Goal: Information Seeking & Learning: Learn about a topic

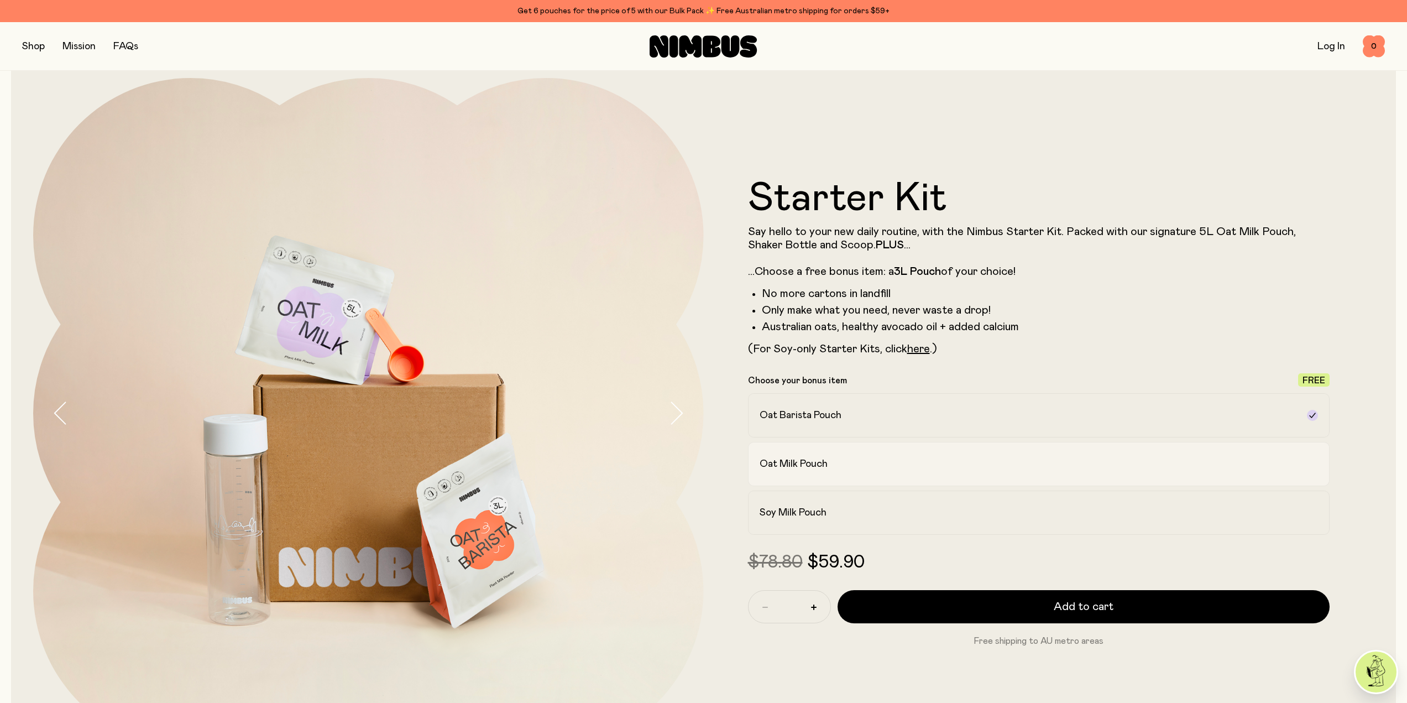
scroll to position [55, 0]
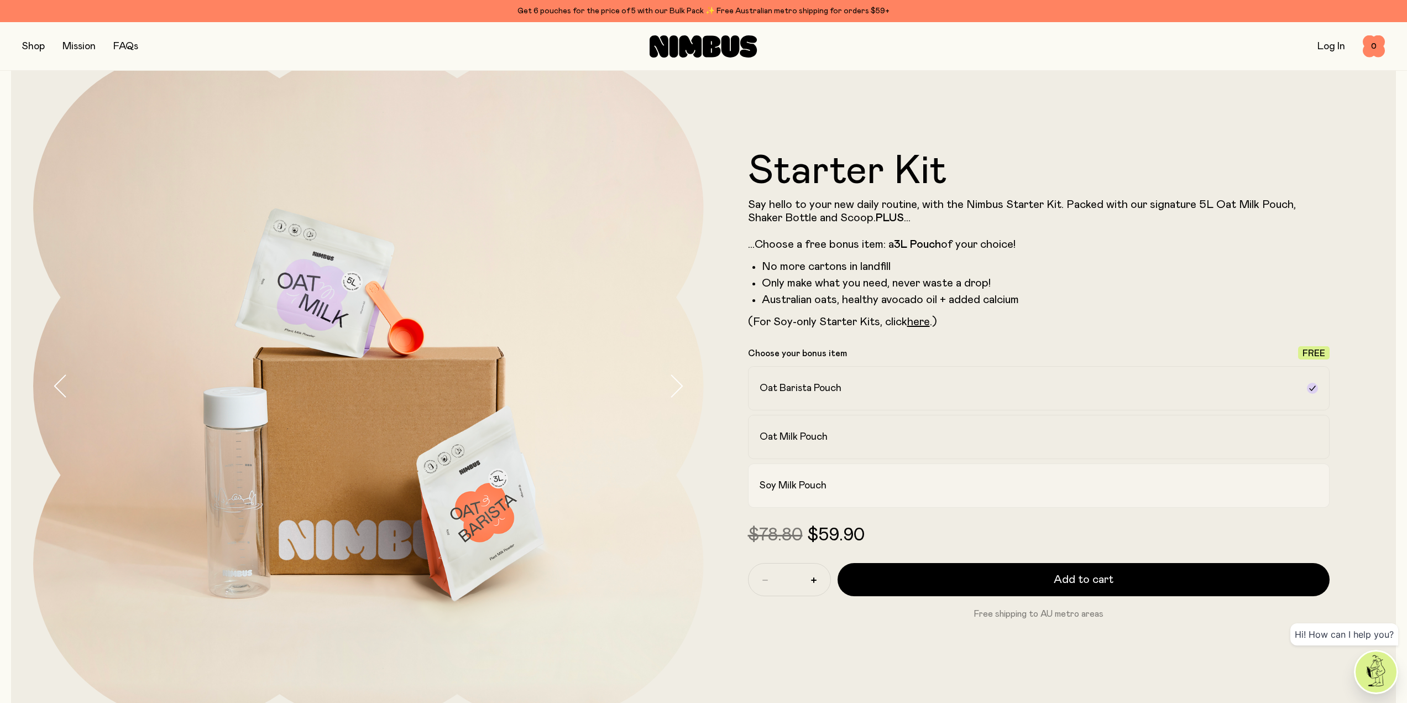
click at [831, 484] on div "Soy Milk Pouch" at bounding box center [1029, 485] width 539 height 13
click at [923, 324] on link "here" at bounding box center [918, 321] width 23 height 11
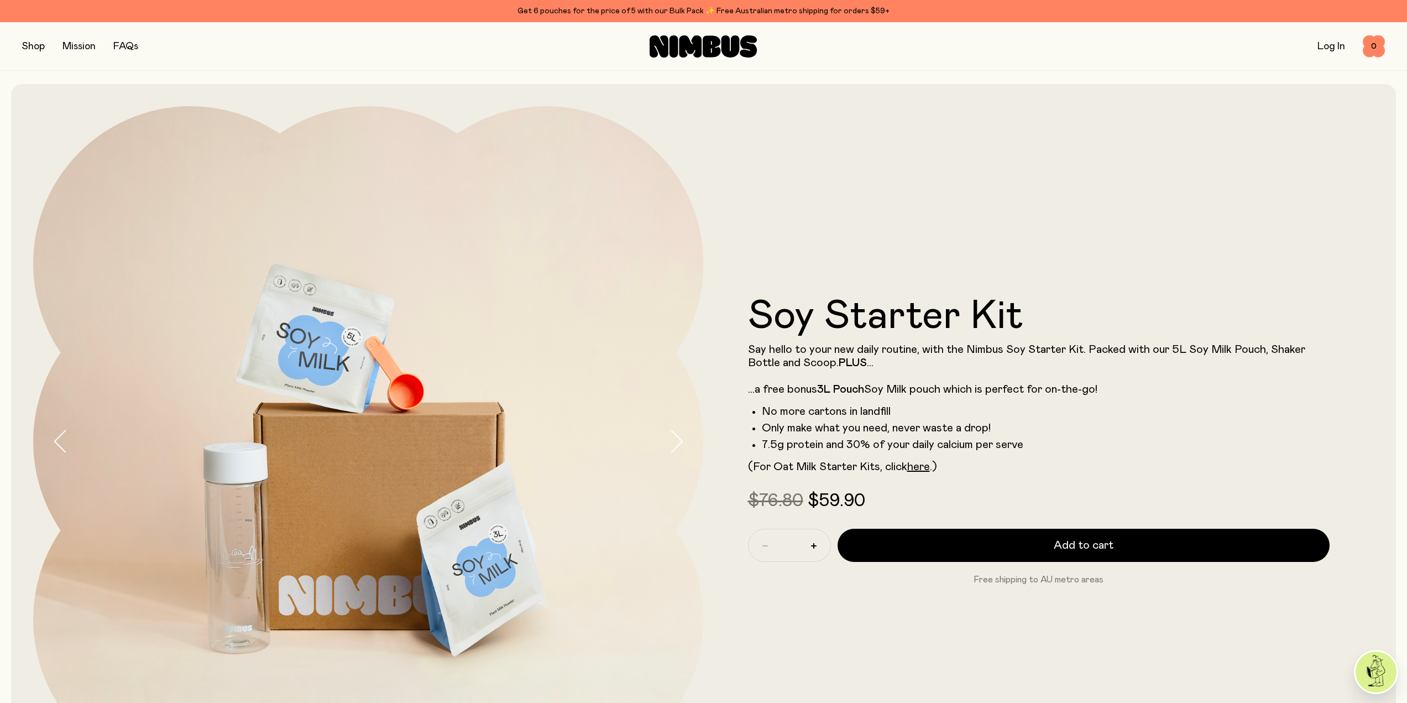
click at [23, 43] on button "button" at bounding box center [33, 46] width 23 height 15
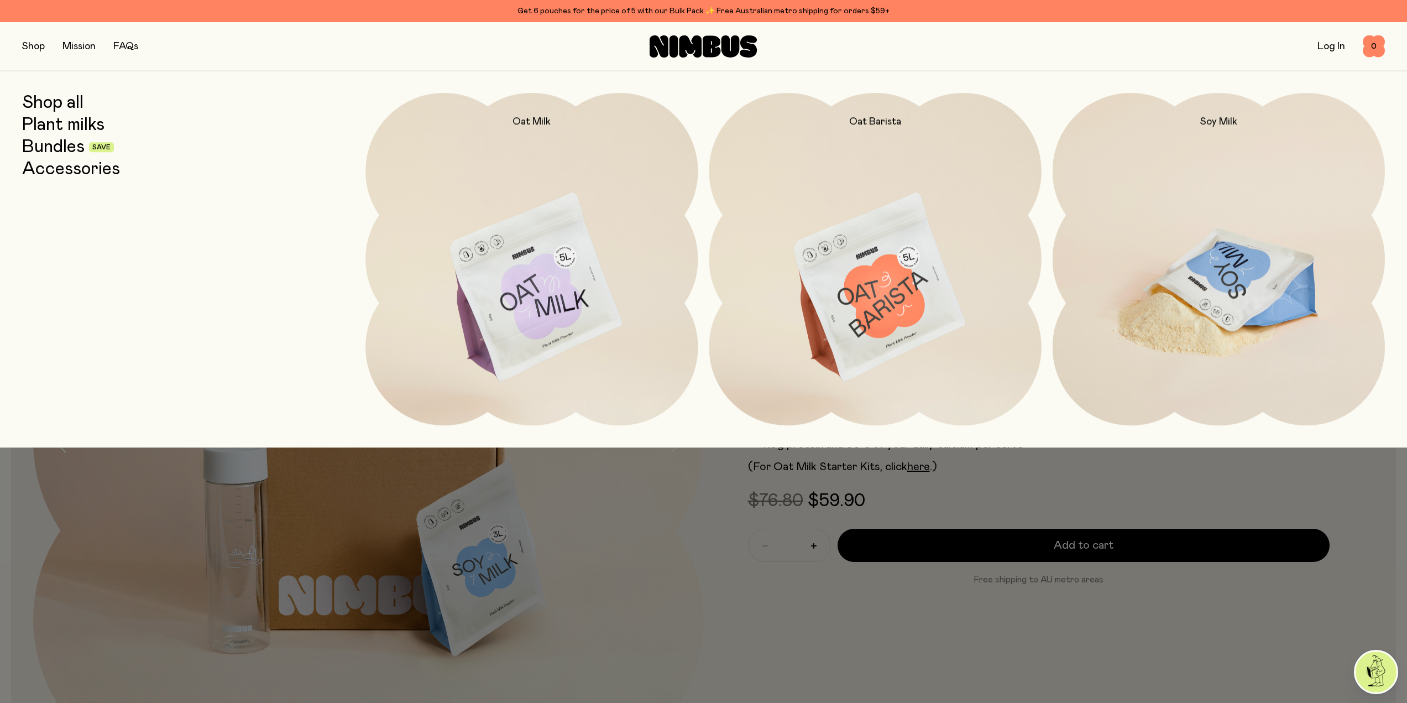
click at [1192, 299] on img at bounding box center [1219, 288] width 332 height 390
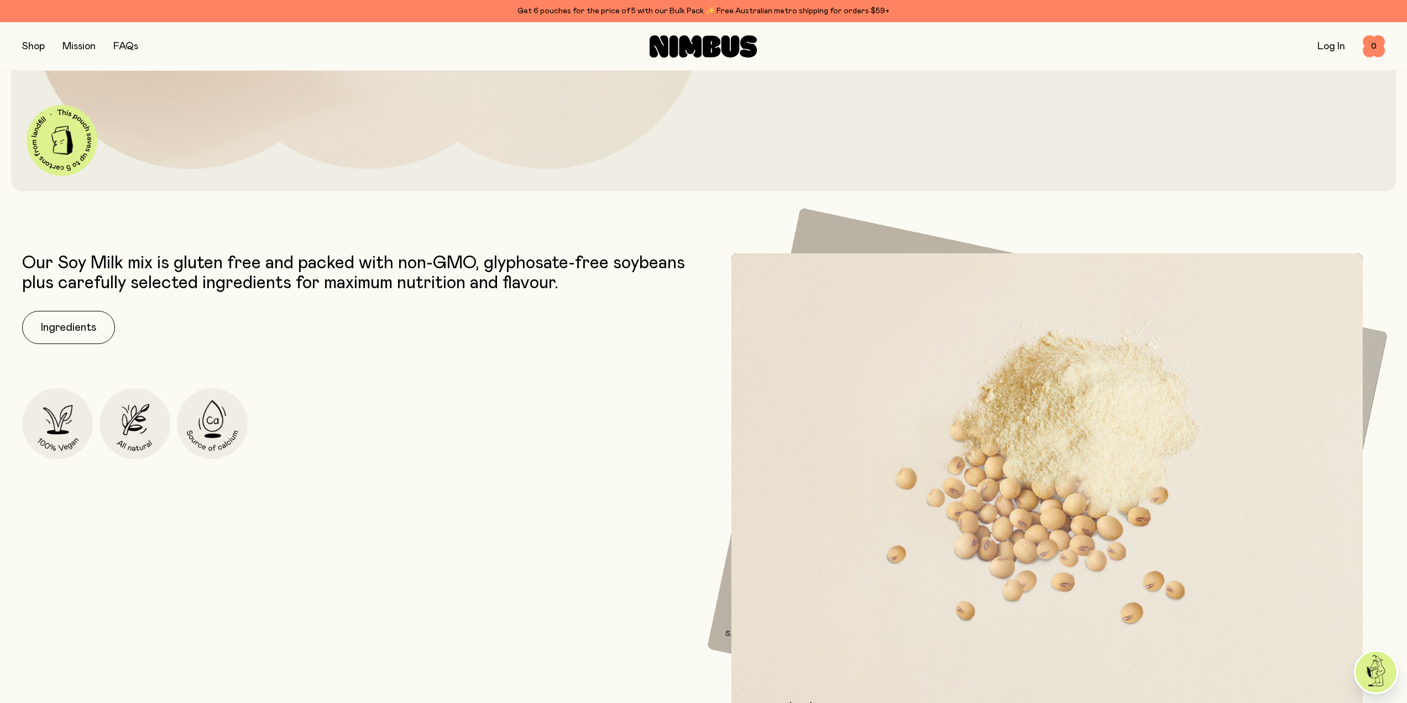
scroll to position [608, 0]
click at [97, 323] on button "Ingredients" at bounding box center [68, 326] width 93 height 33
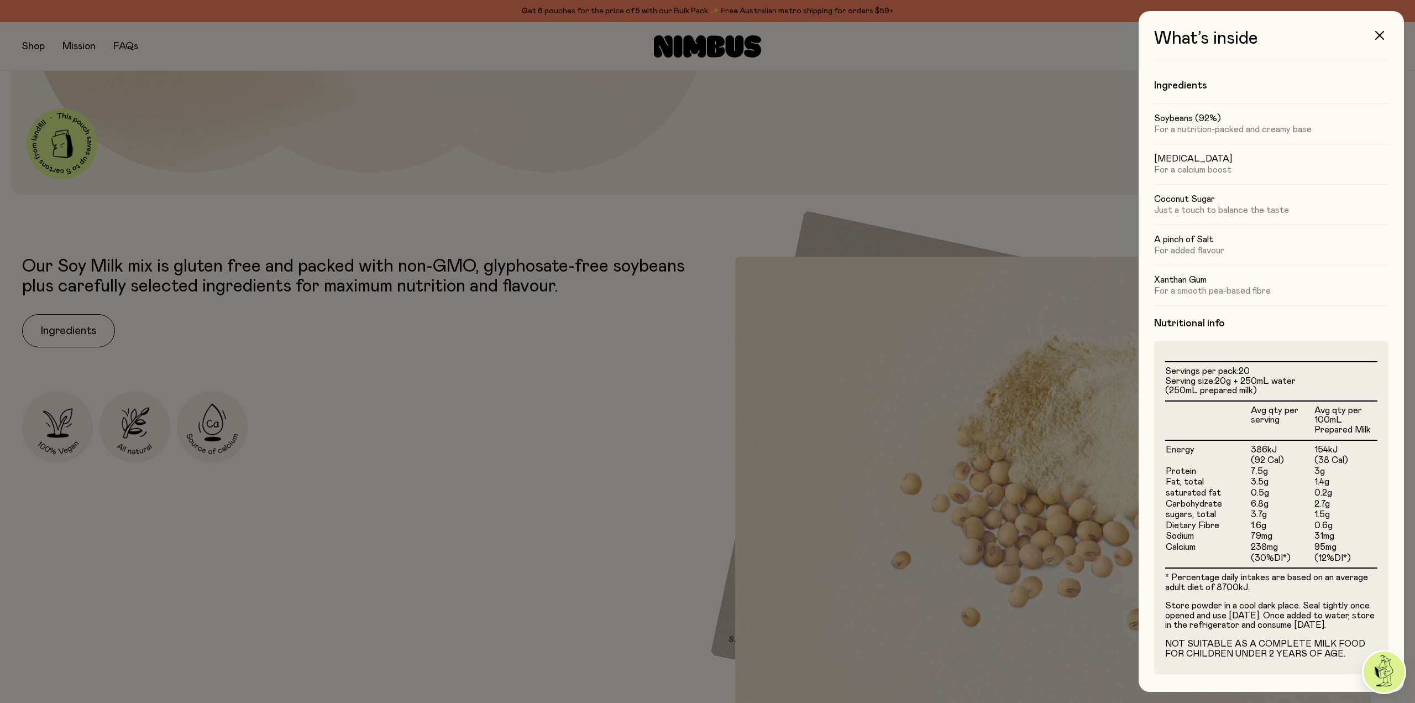
scroll to position [13, 0]
drag, startPoint x: 1154, startPoint y: 268, endPoint x: 1213, endPoint y: 271, distance: 59.2
click at [1213, 274] on h5 "Xanthan Gum" at bounding box center [1271, 279] width 234 height 11
copy h5 "Xanthan Gum"
click at [1374, 40] on button "button" at bounding box center [1380, 35] width 27 height 27
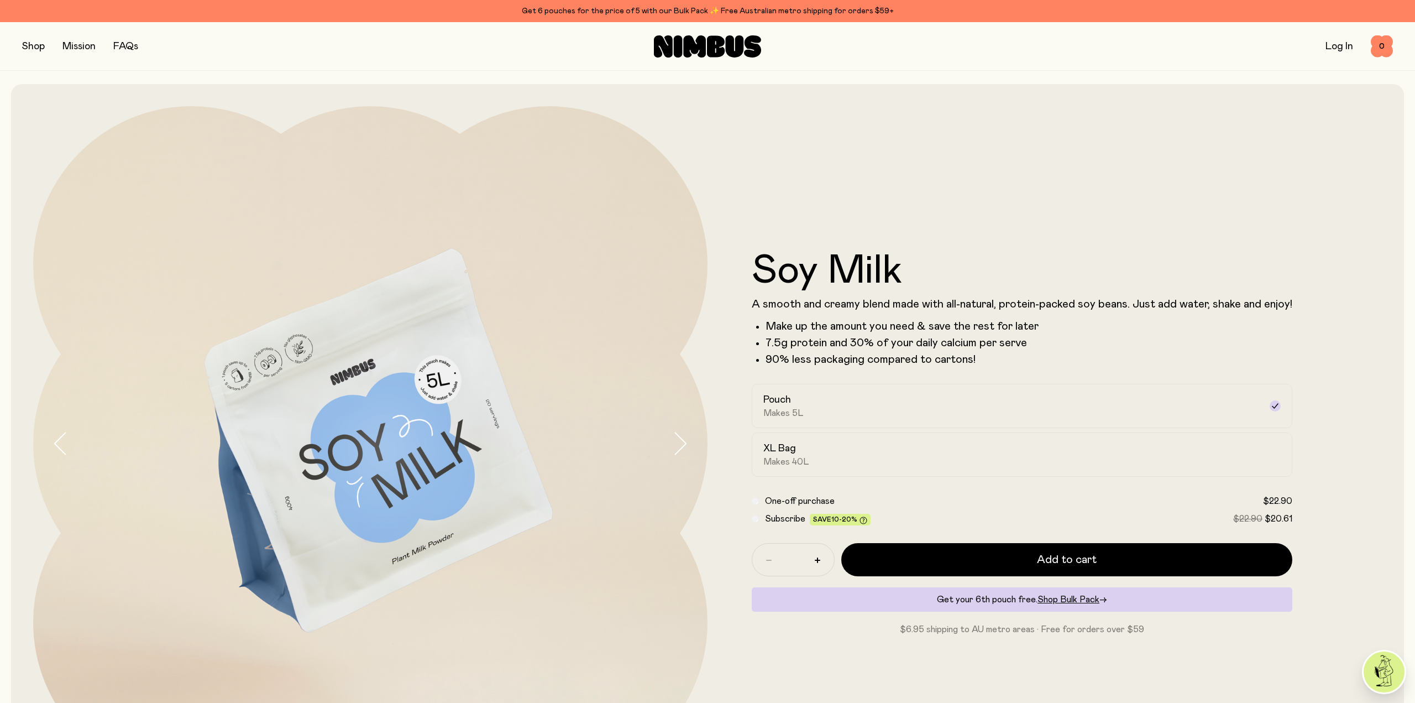
scroll to position [608, 0]
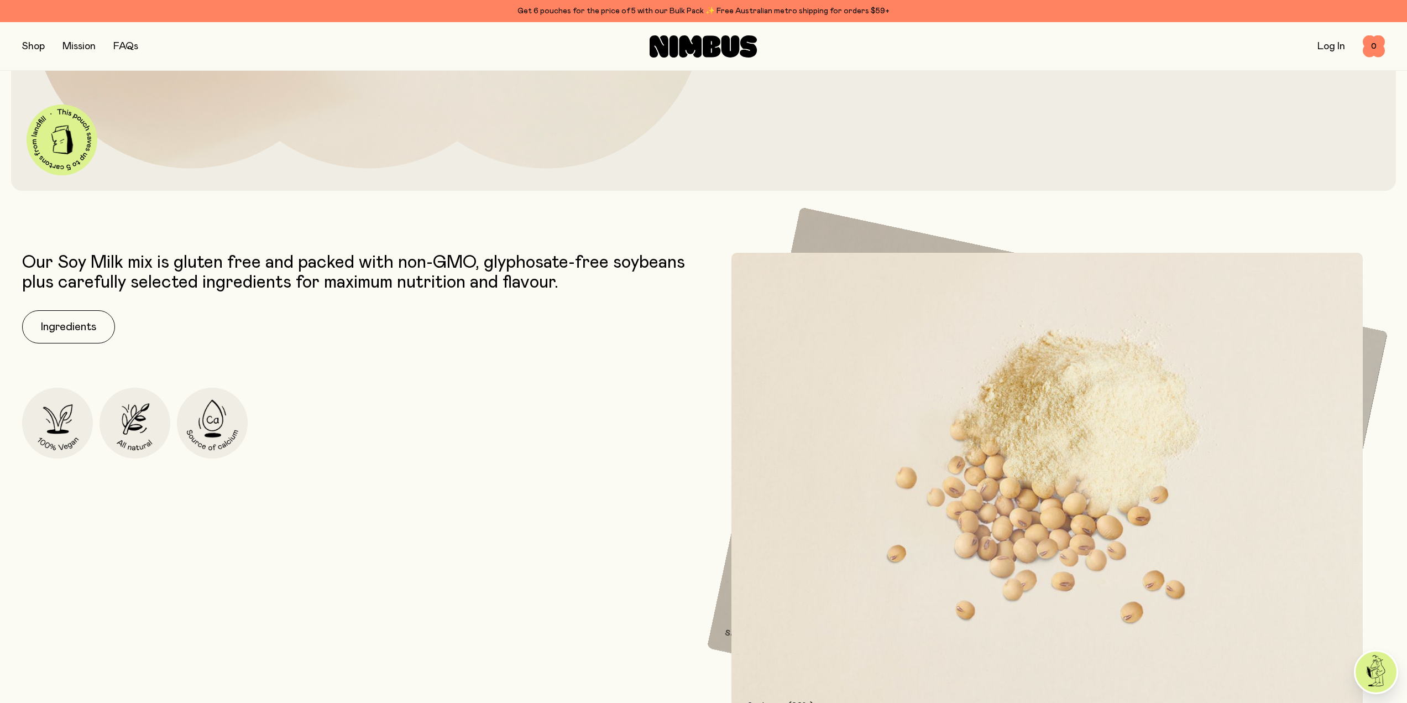
click at [81, 45] on link "Mission" at bounding box center [78, 46] width 33 height 10
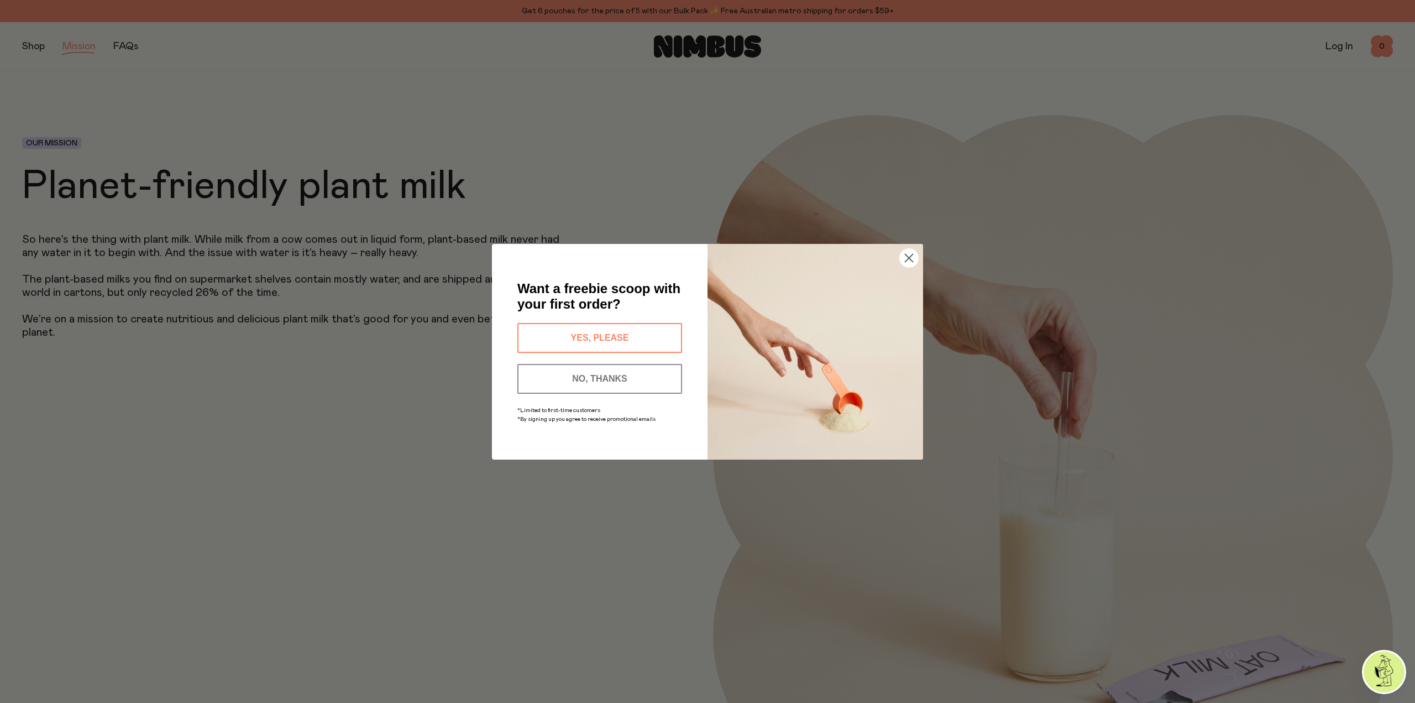
click at [128, 49] on div "Close dialog Want a freebie scoop with your first order? YES, PLEASE NO, THANKS…" at bounding box center [707, 351] width 1415 height 703
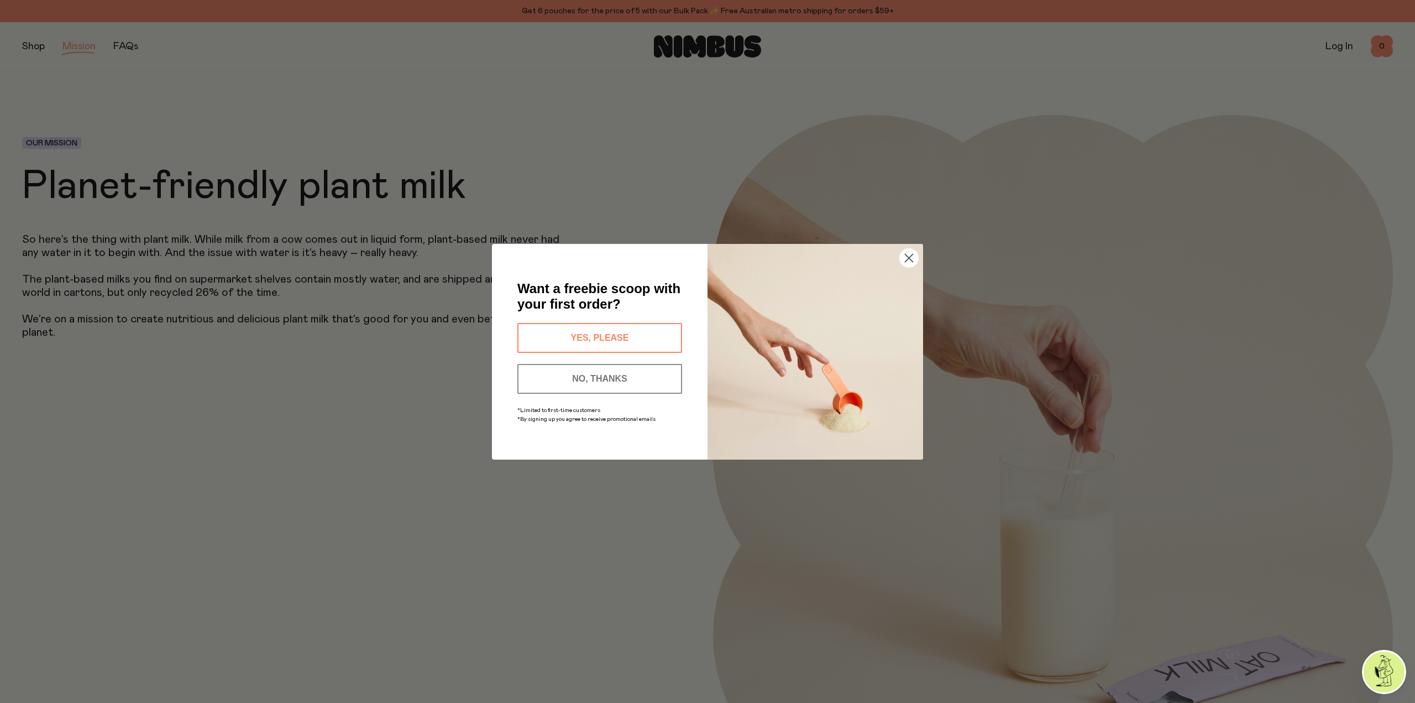
click at [909, 257] on icon "Close dialog" at bounding box center [908, 257] width 19 height 19
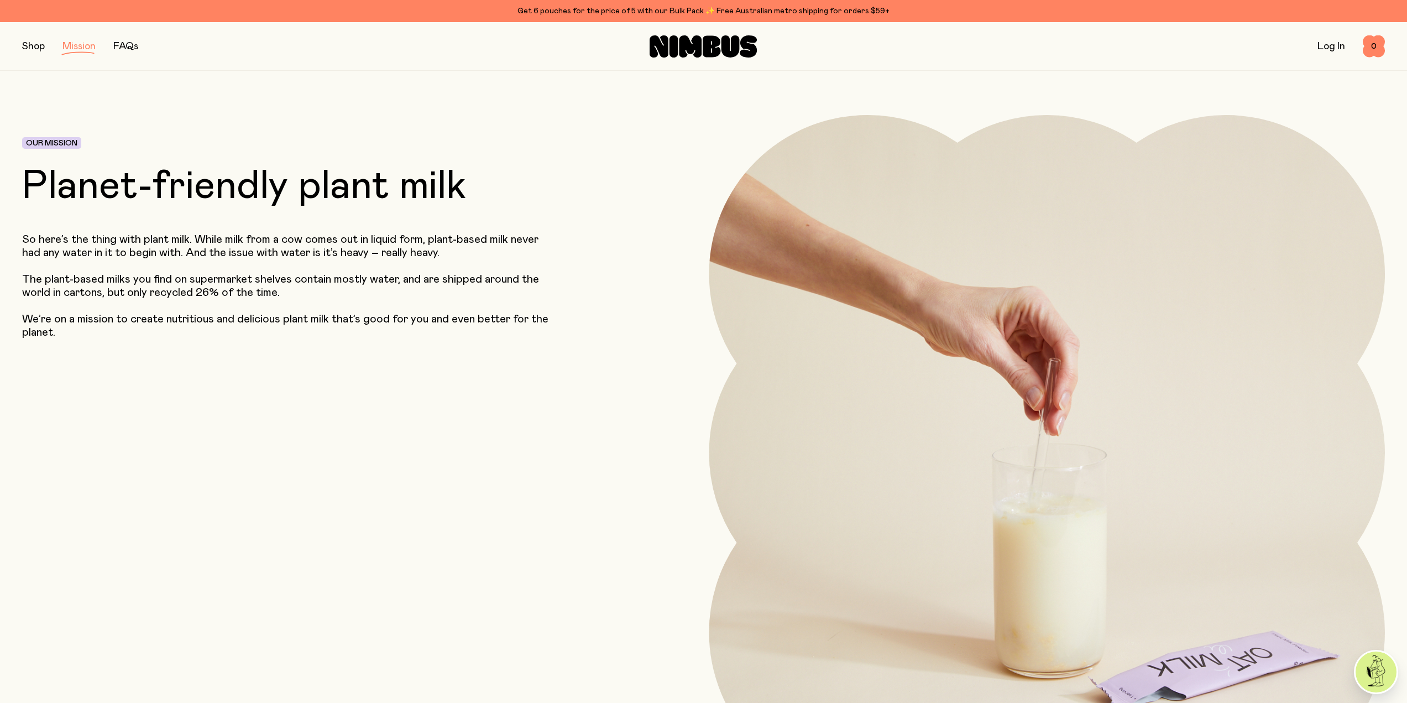
click at [131, 54] on div "FAQs" at bounding box center [125, 46] width 25 height 15
click at [129, 48] on link "FAQs" at bounding box center [125, 46] width 25 height 10
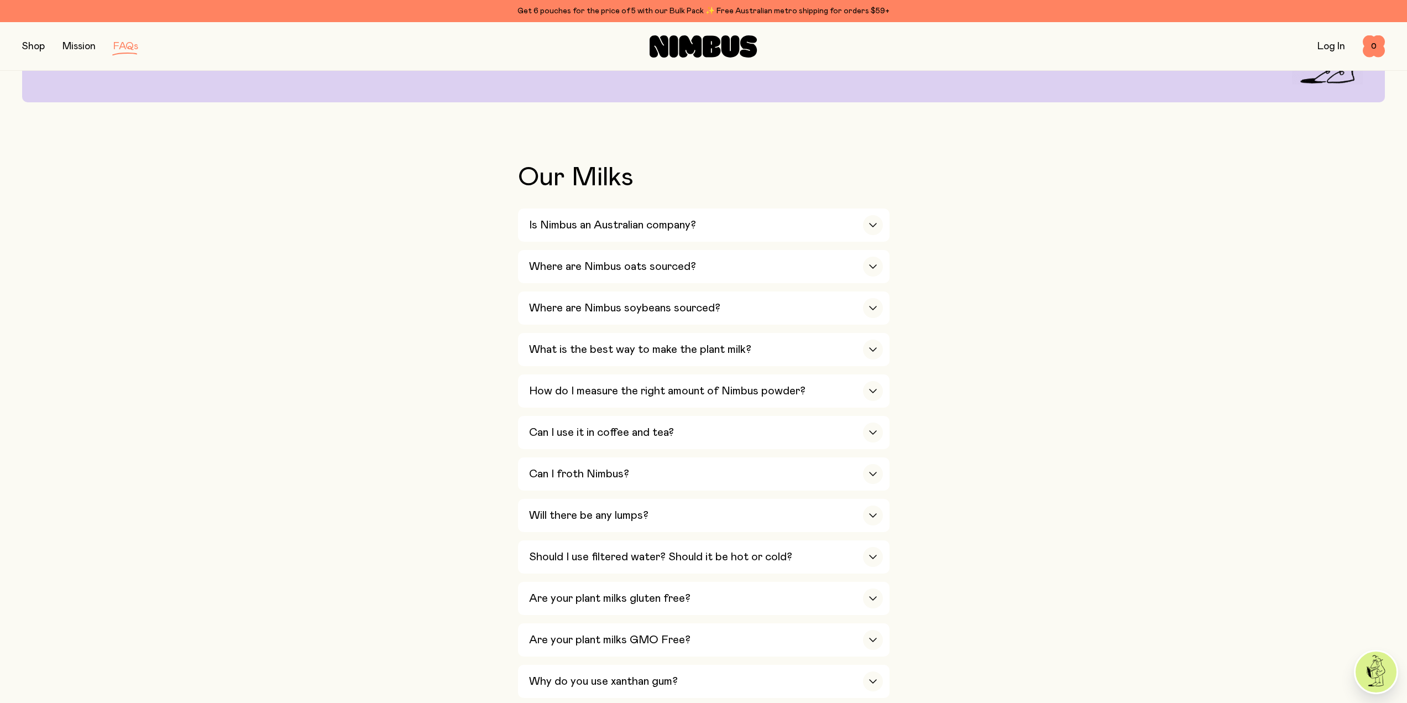
scroll to position [166, 0]
click at [880, 311] on div "button" at bounding box center [873, 307] width 20 height 20
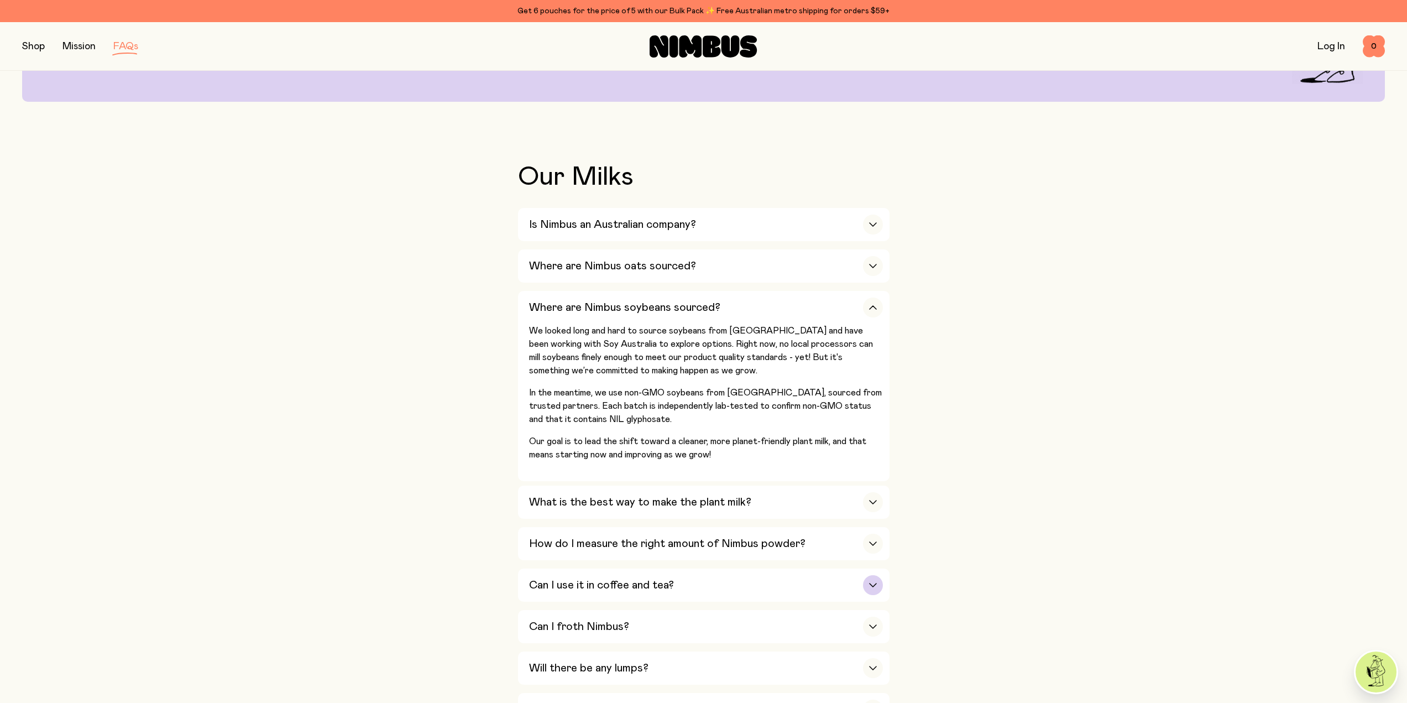
click at [874, 583] on icon "button" at bounding box center [873, 584] width 7 height 3
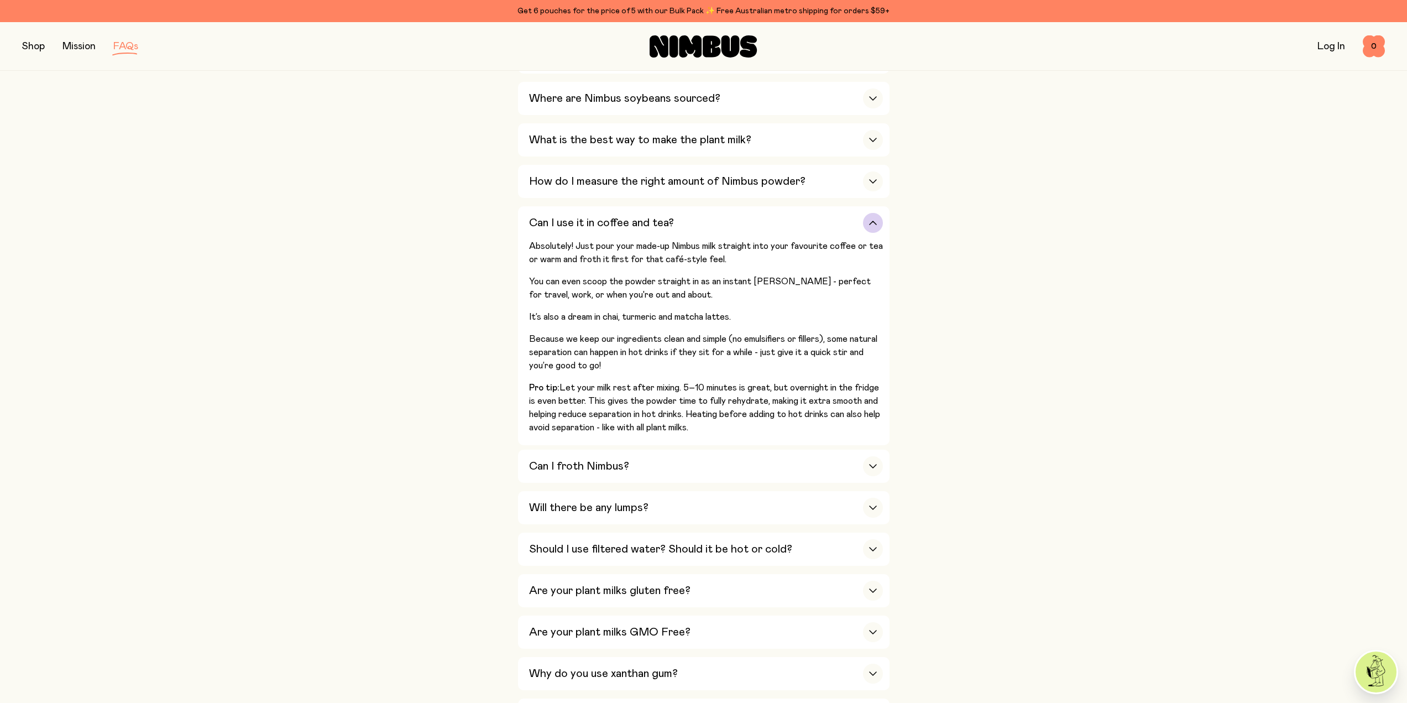
scroll to position [387, 0]
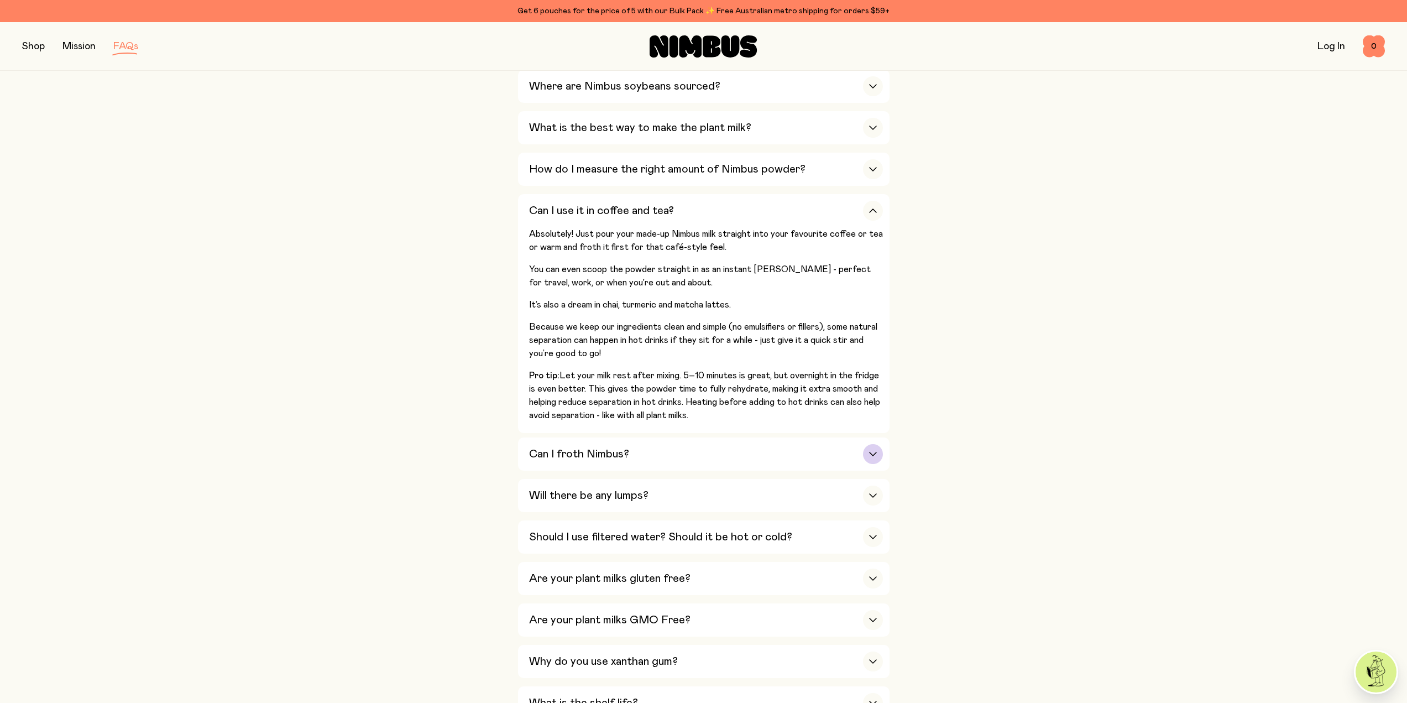
click at [869, 452] on icon "button" at bounding box center [872, 454] width 9 height 4
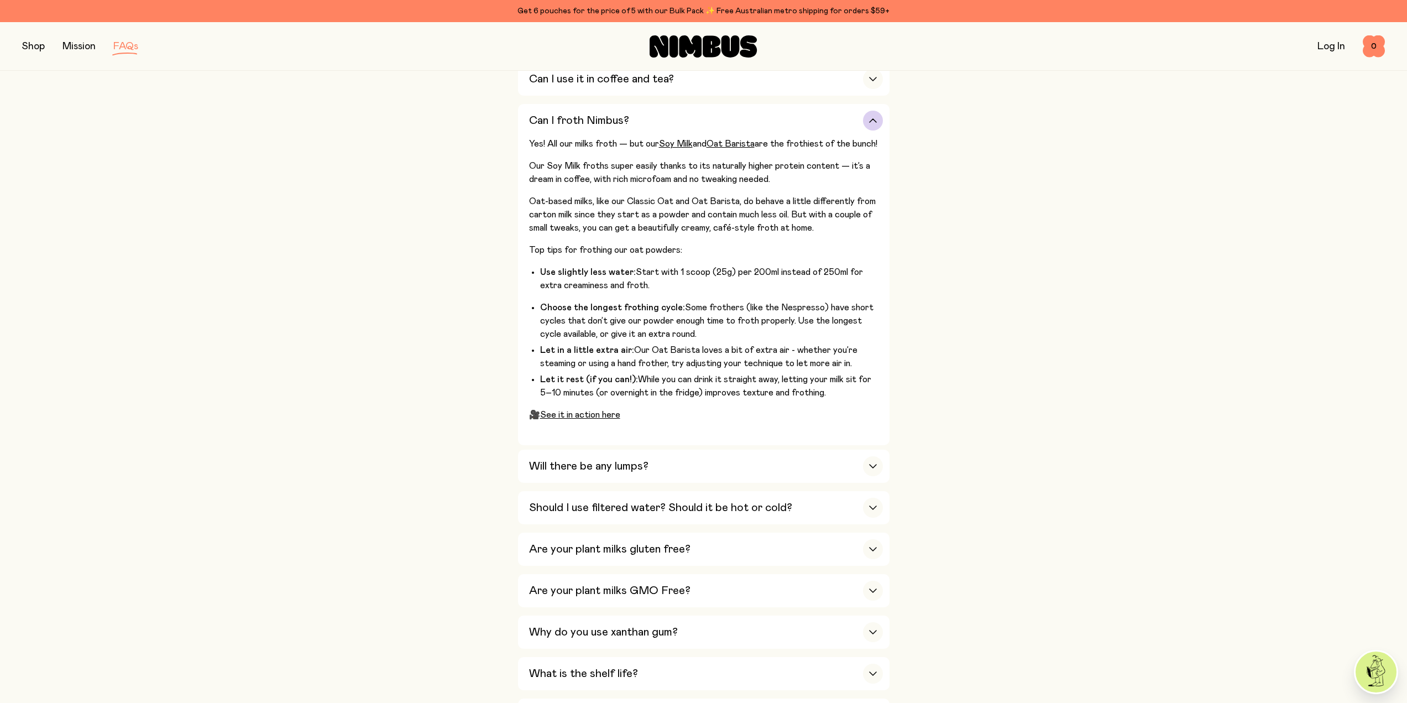
scroll to position [553, 0]
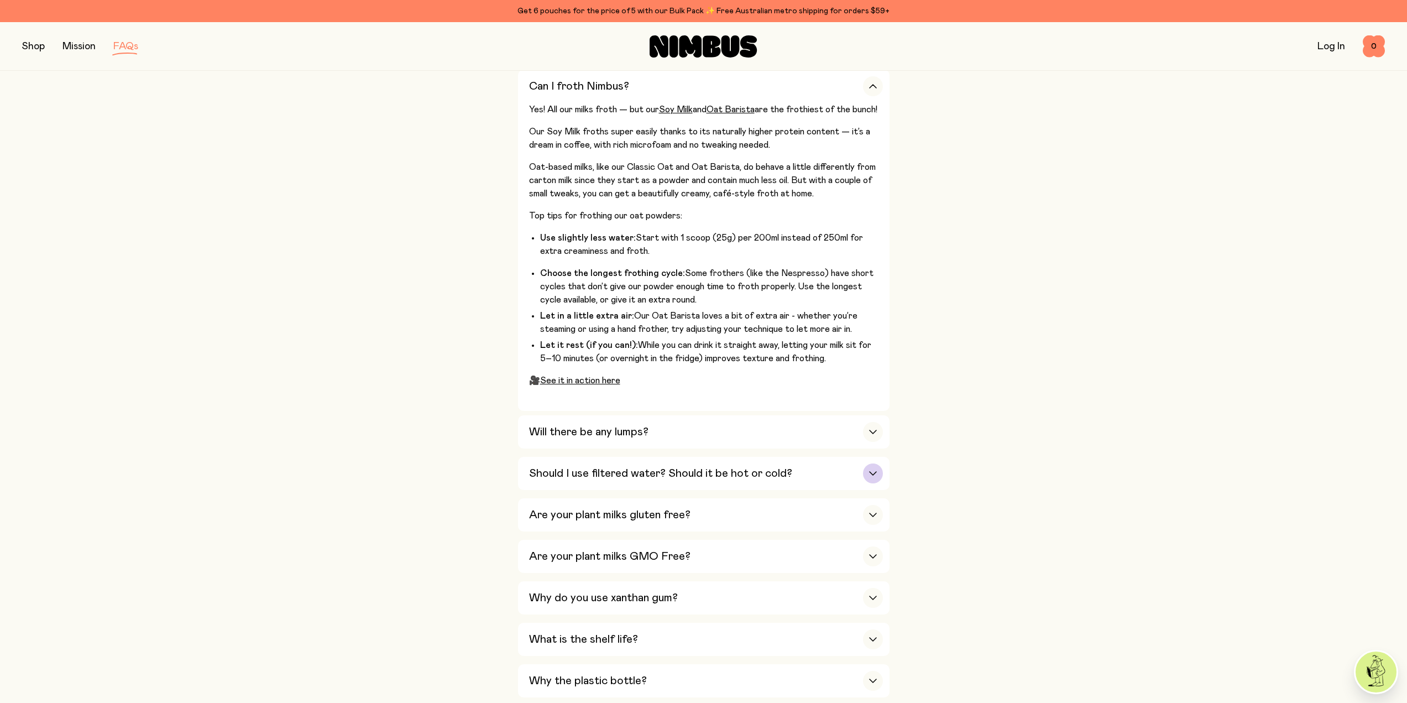
click at [869, 471] on icon "button" at bounding box center [872, 473] width 9 height 4
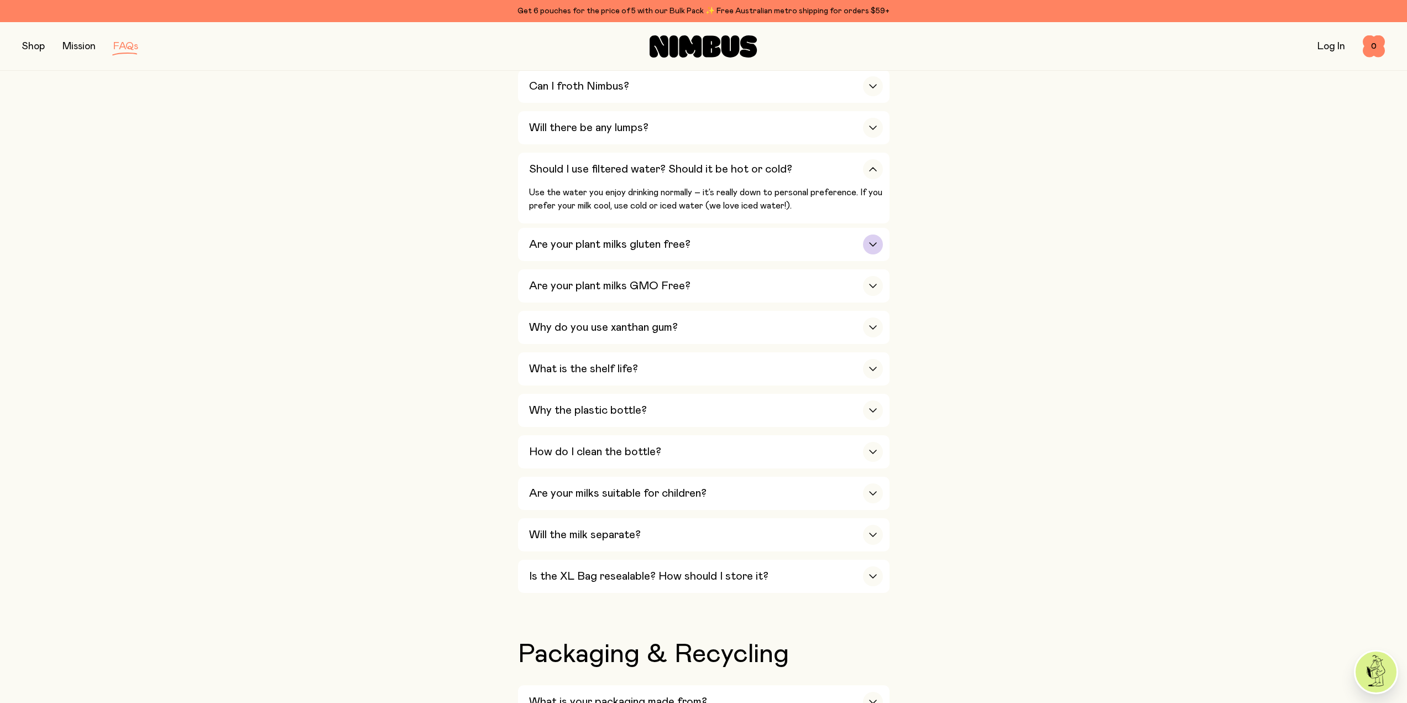
click at [864, 243] on div "button" at bounding box center [873, 244] width 20 height 20
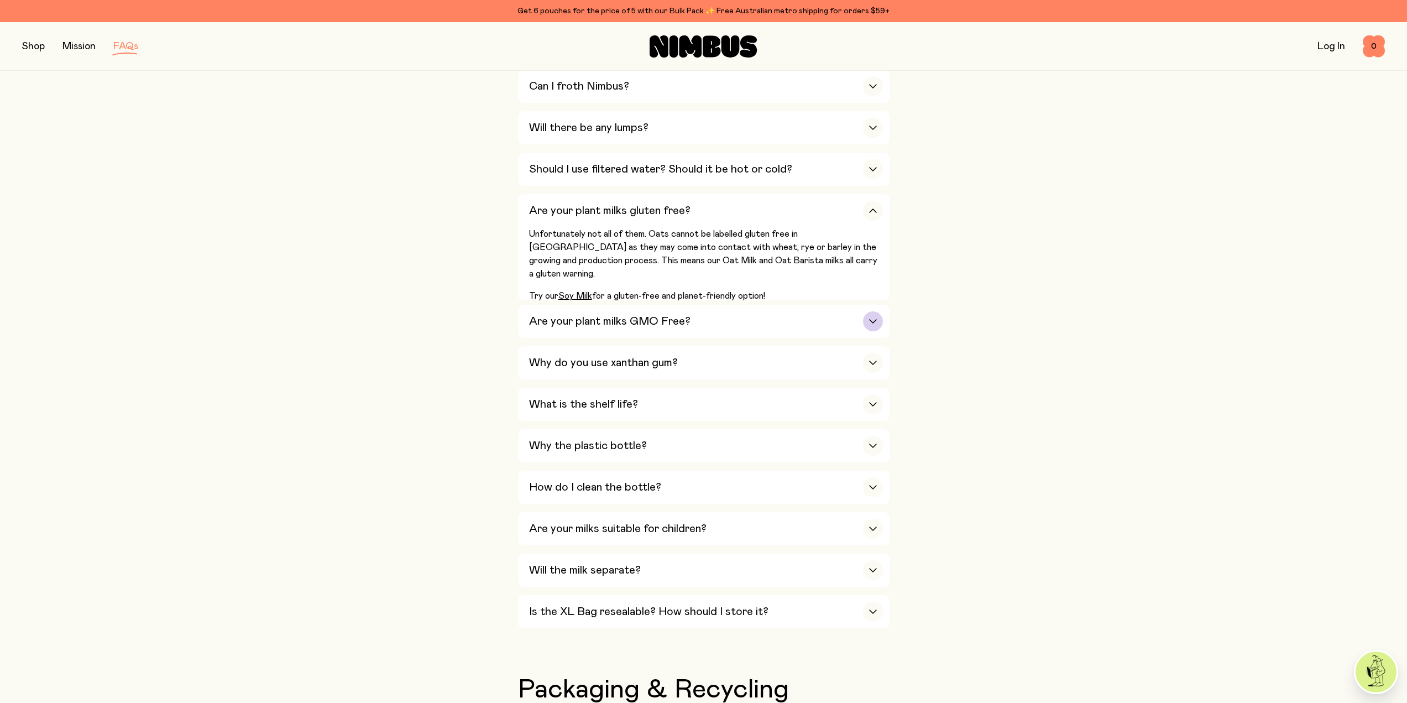
click at [875, 318] on div "button" at bounding box center [873, 321] width 20 height 20
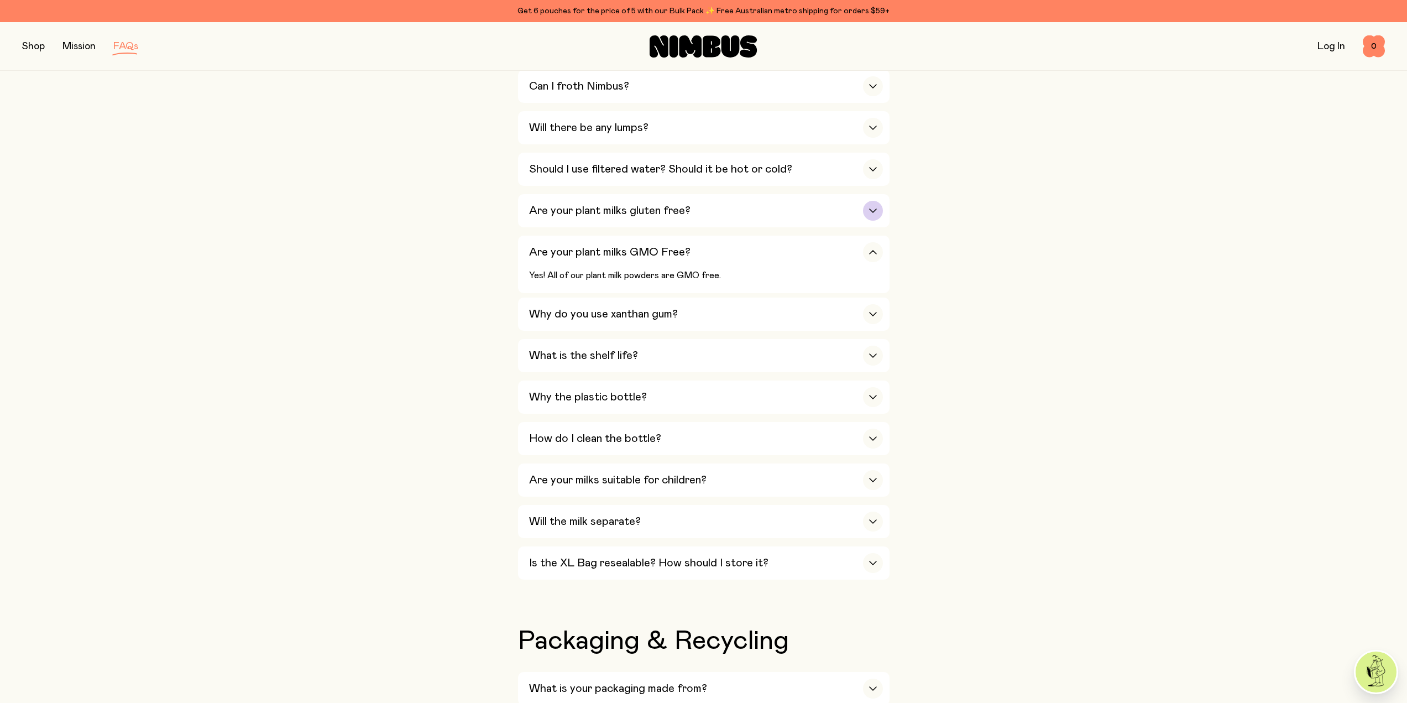
click at [875, 208] on icon "button" at bounding box center [872, 210] width 9 height 4
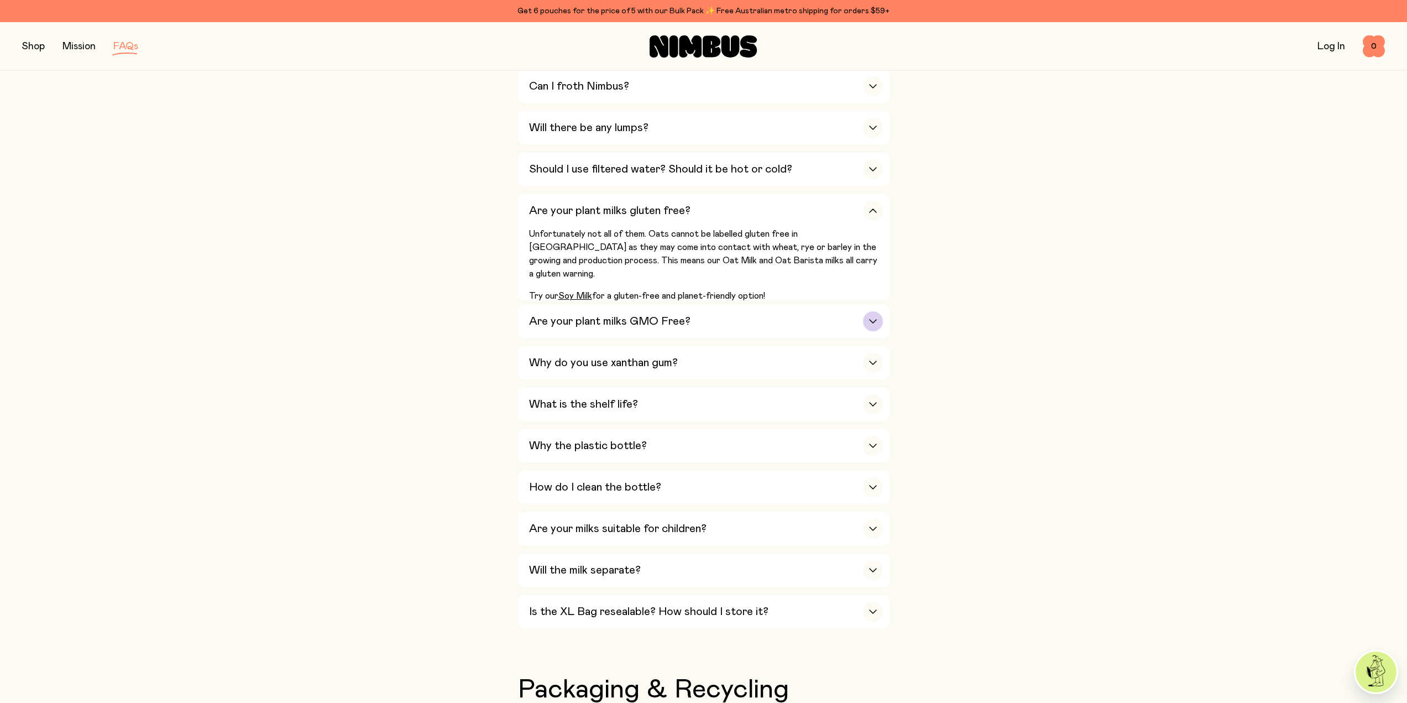
click at [873, 321] on div "button" at bounding box center [873, 321] width 20 height 20
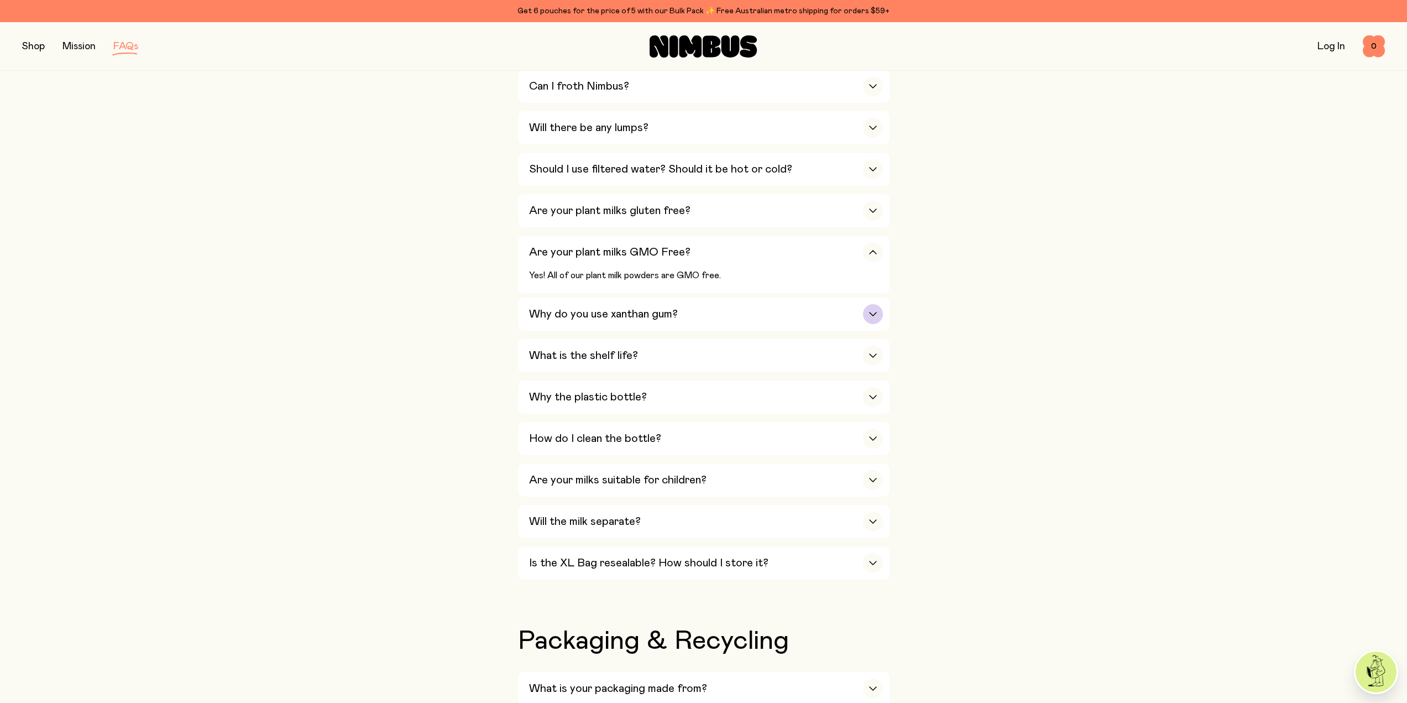
click at [870, 312] on icon "button" at bounding box center [872, 314] width 9 height 4
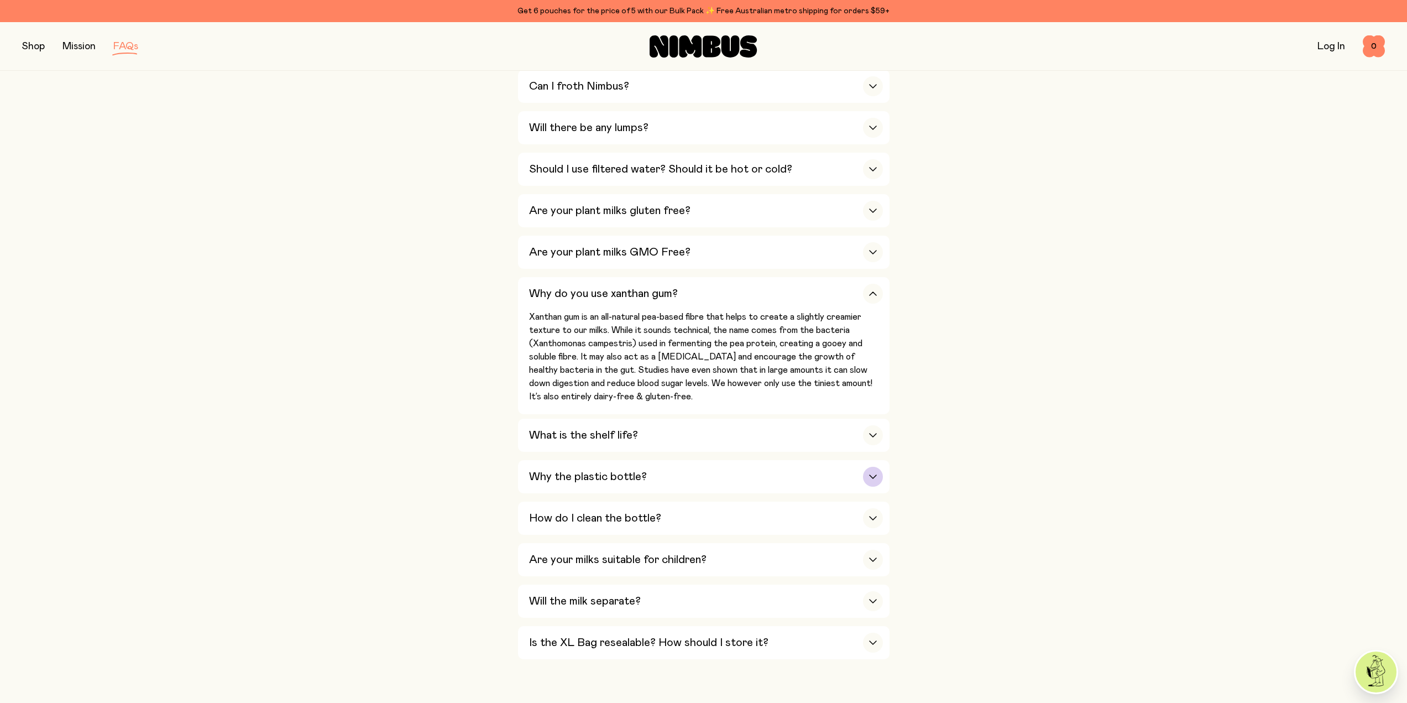
click at [873, 474] on icon "button" at bounding box center [872, 476] width 9 height 4
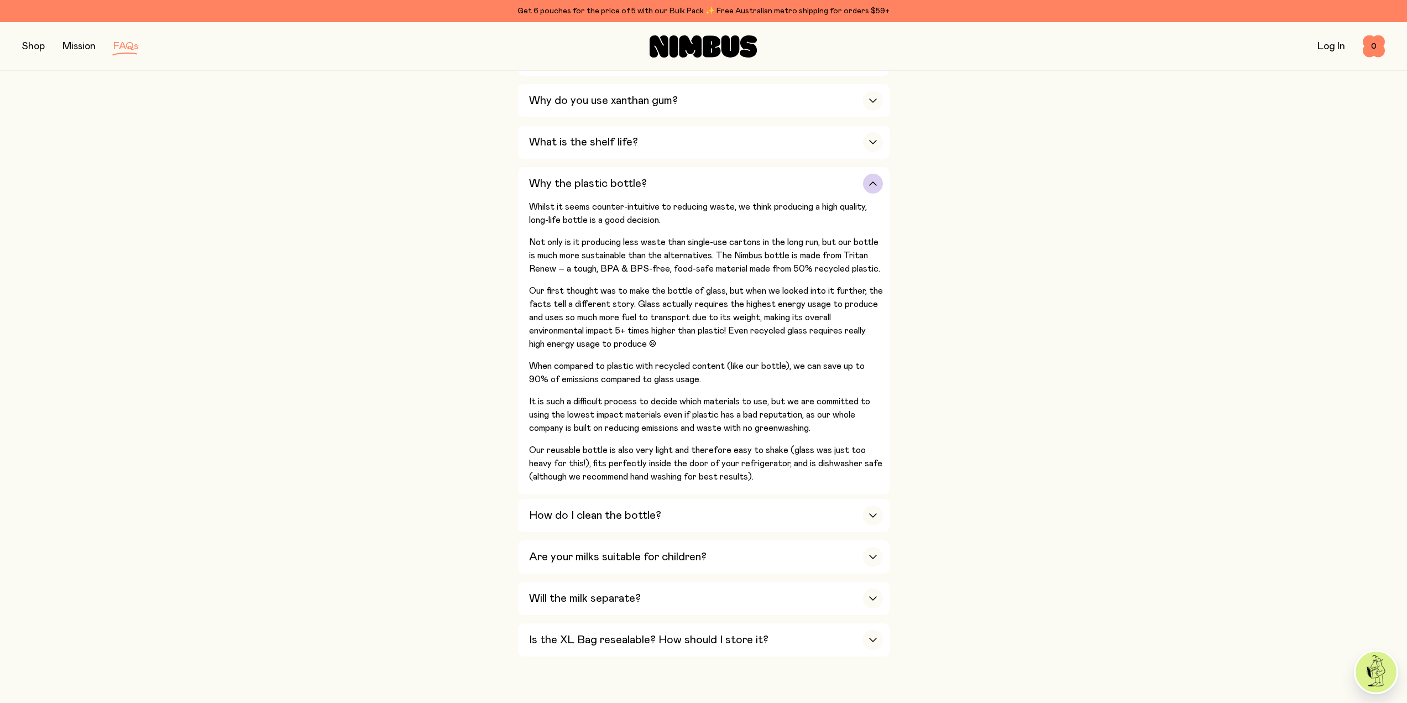
scroll to position [774, 0]
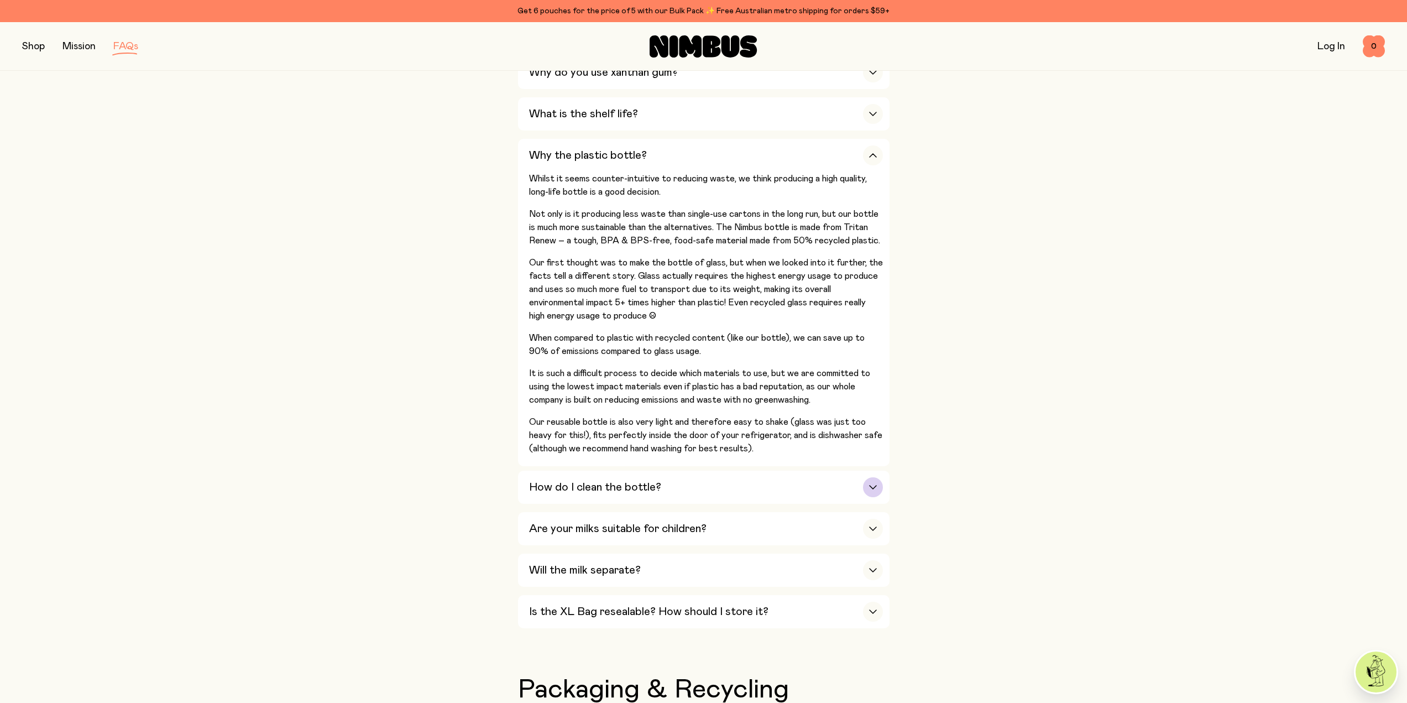
click at [873, 485] on icon "button" at bounding box center [872, 487] width 9 height 4
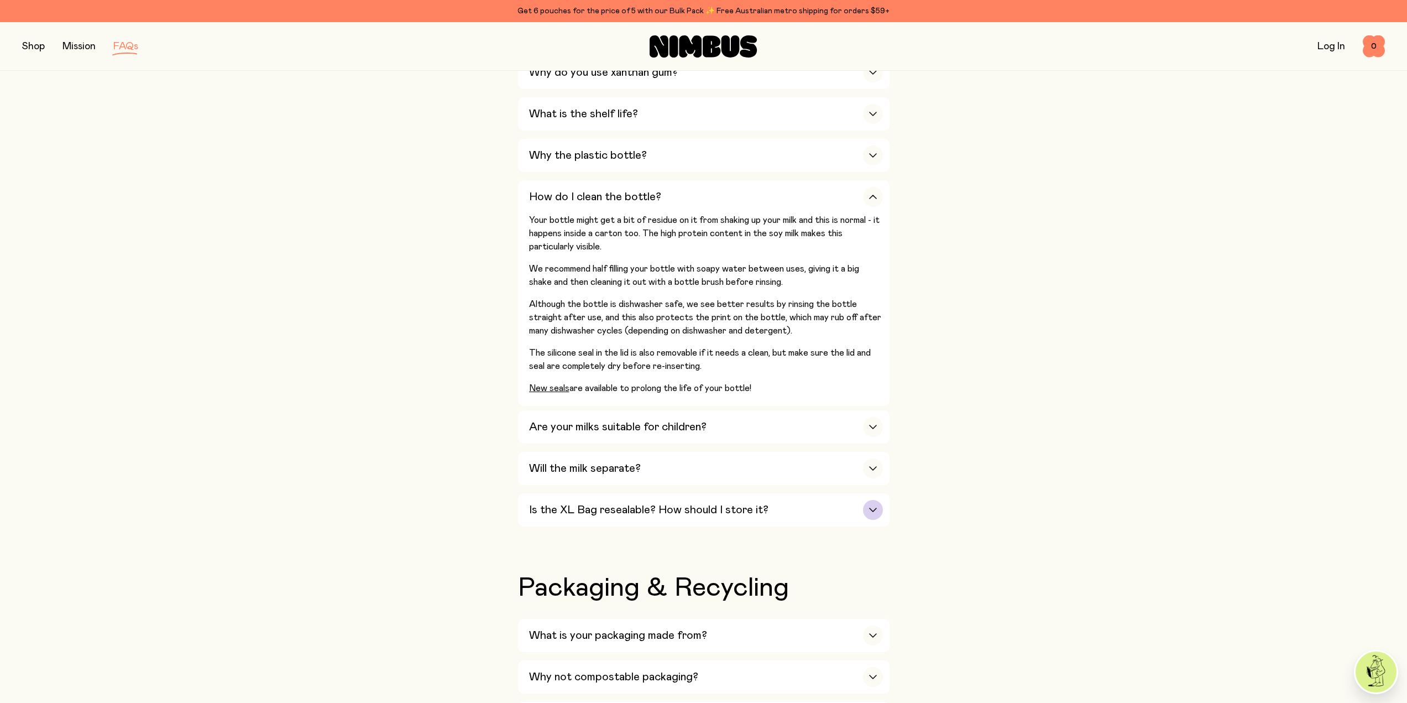
click at [868, 507] on icon "button" at bounding box center [872, 509] width 9 height 4
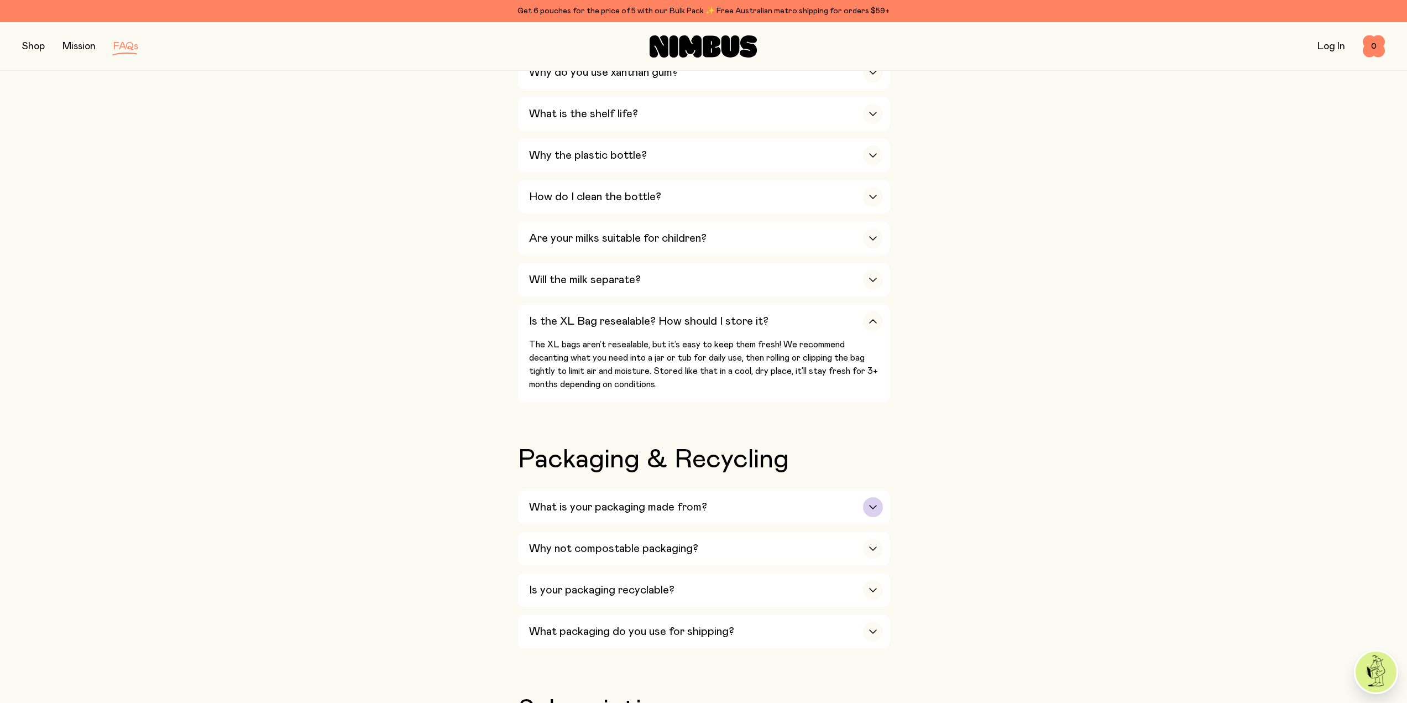
click at [865, 497] on div "button" at bounding box center [873, 507] width 20 height 20
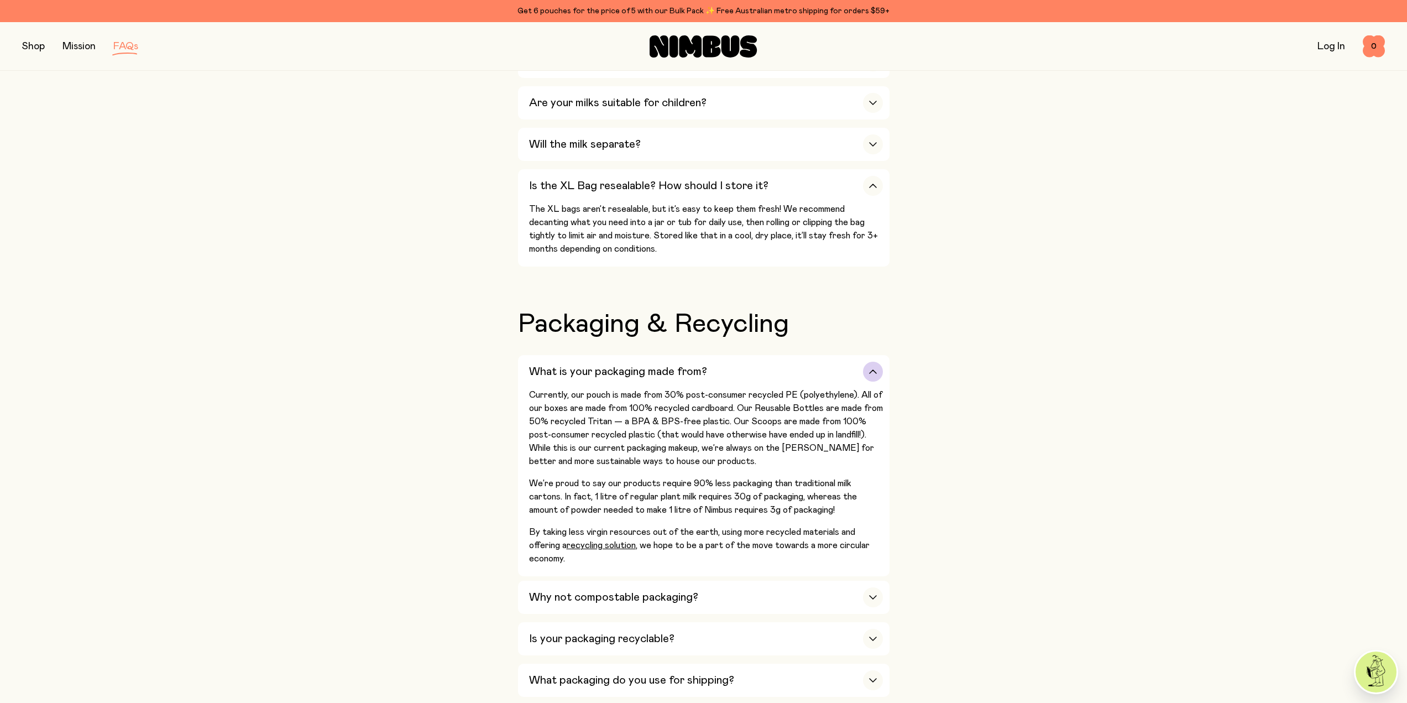
scroll to position [940, 0]
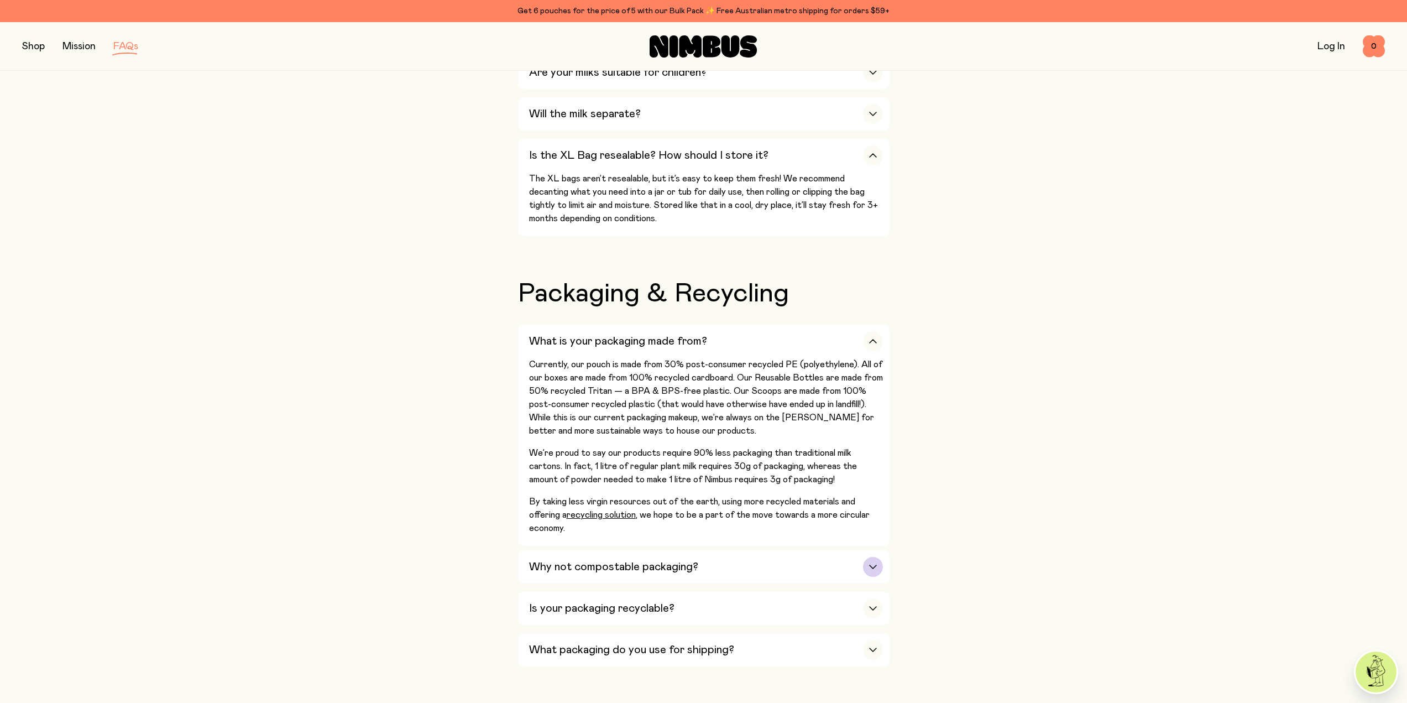
click at [868, 564] on icon "button" at bounding box center [872, 566] width 9 height 4
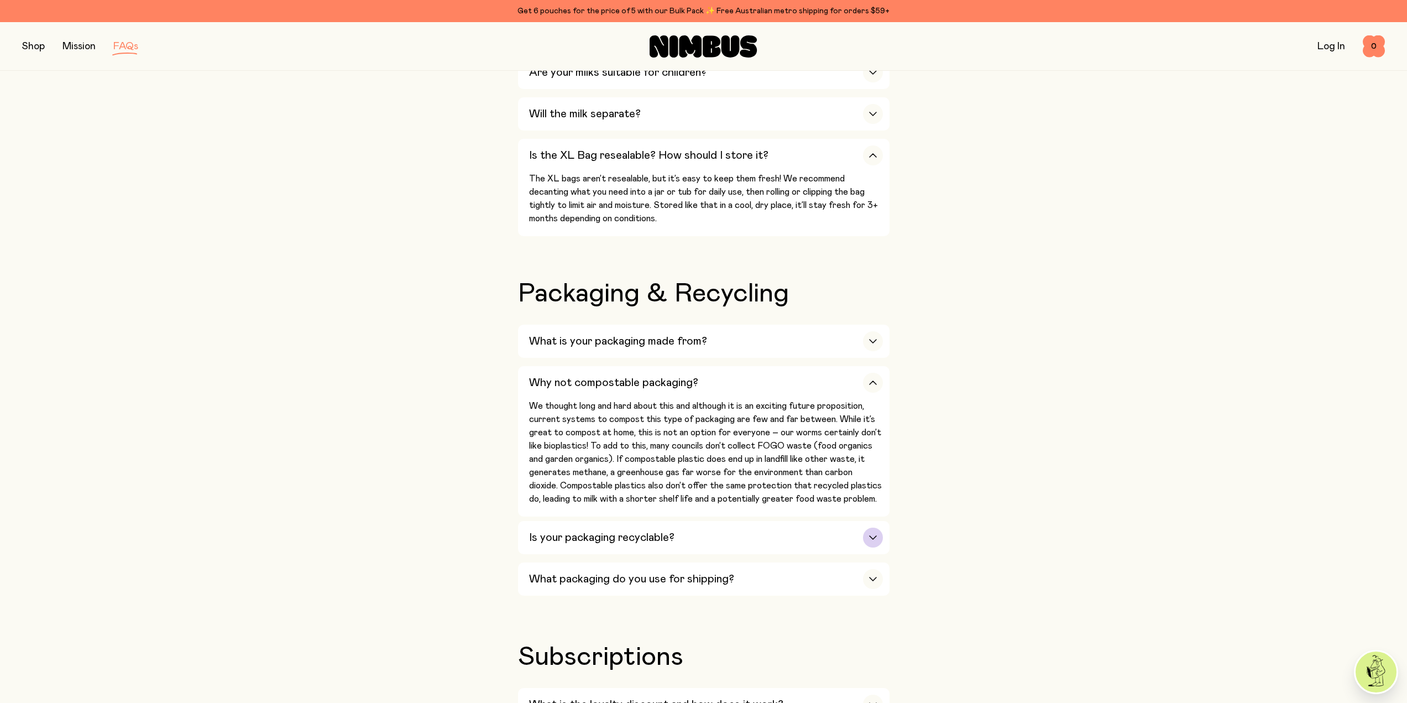
click at [868, 527] on div "button" at bounding box center [873, 537] width 20 height 20
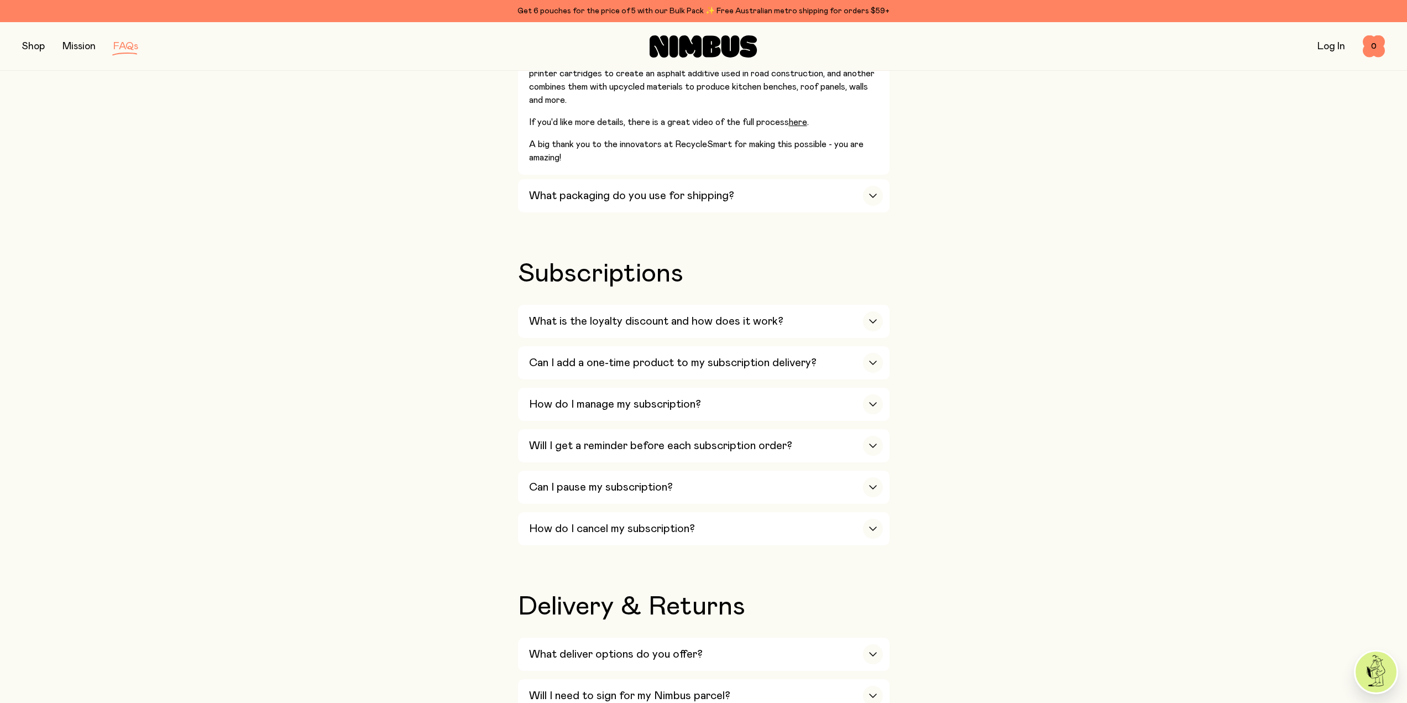
scroll to position [1769, 0]
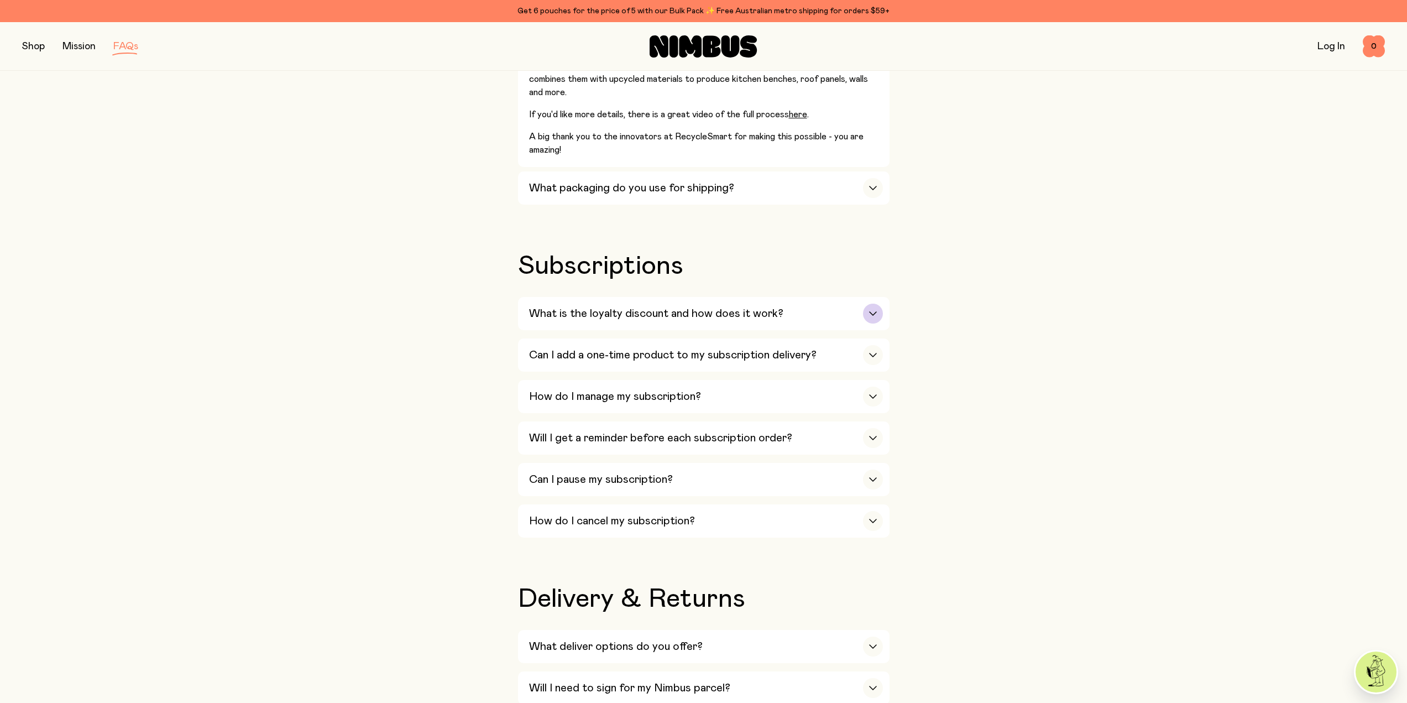
click at [870, 305] on div "button" at bounding box center [873, 313] width 20 height 20
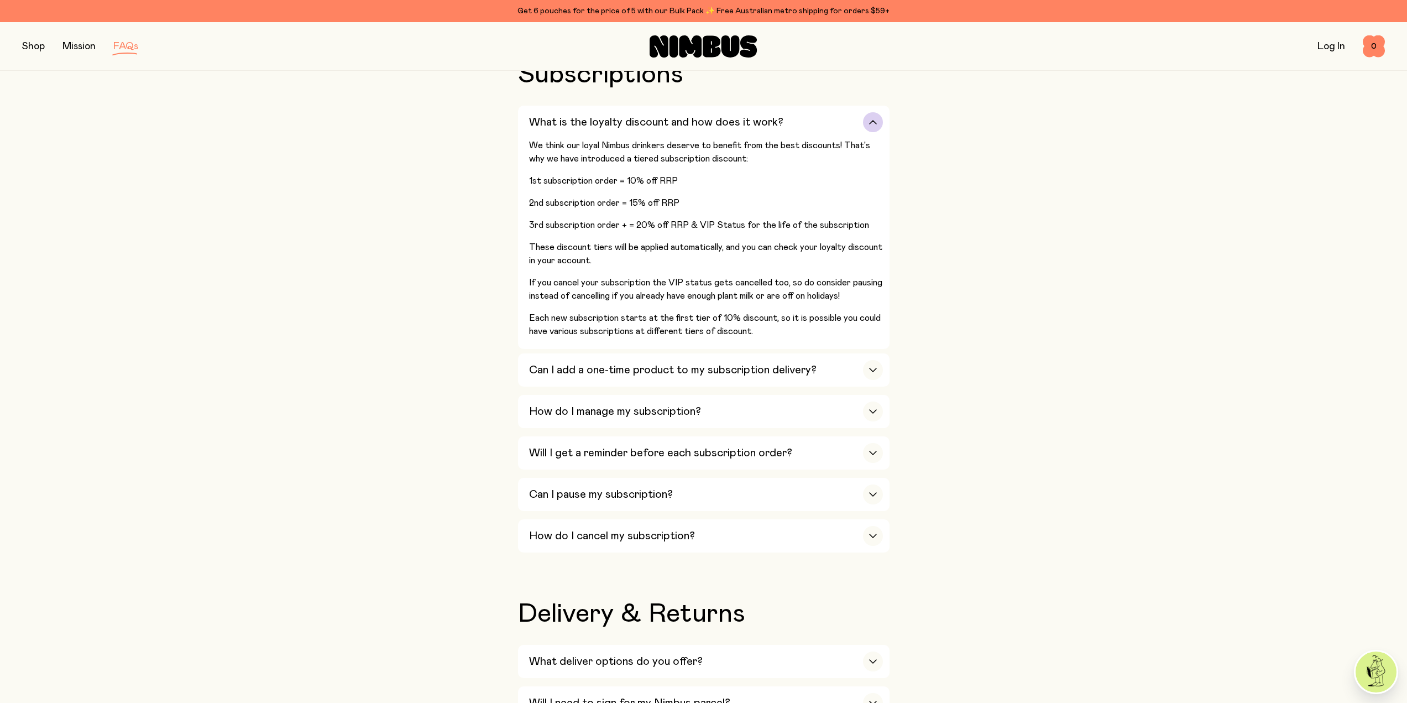
scroll to position [1990, 0]
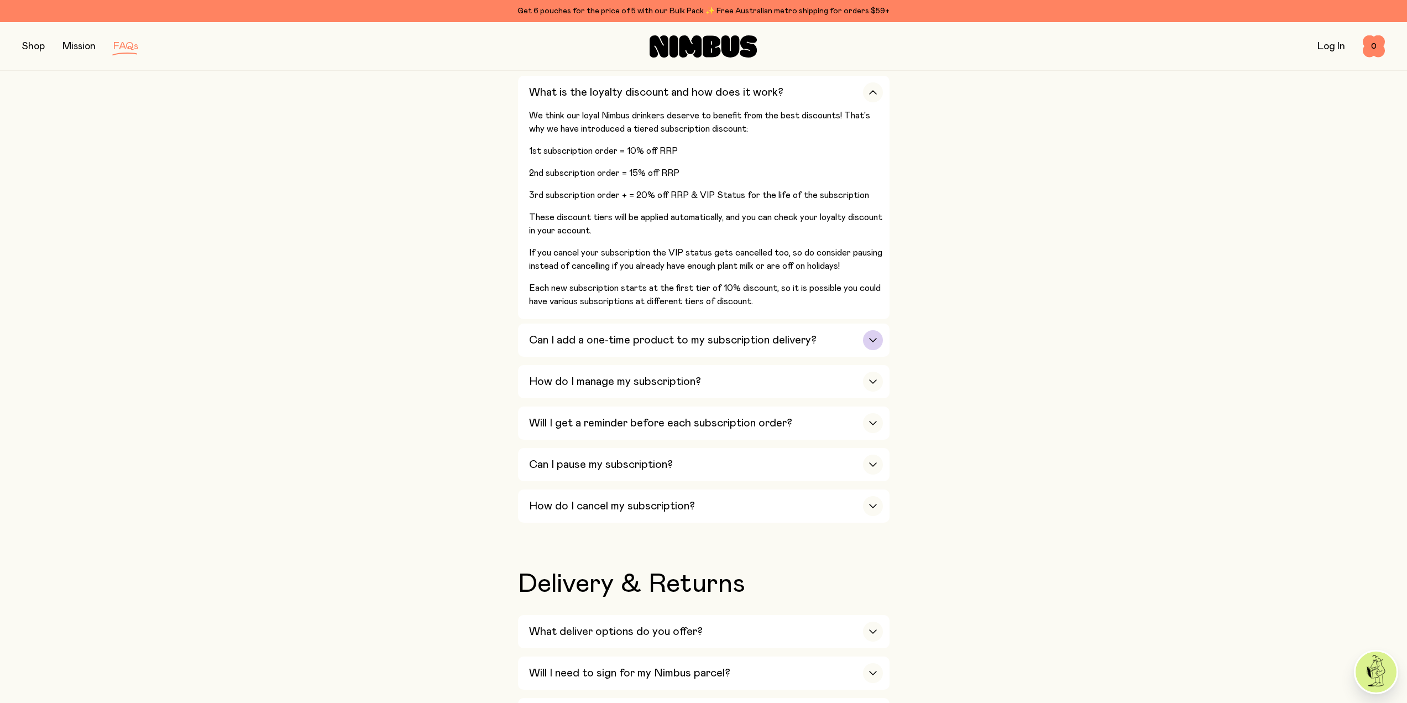
click at [873, 332] on div "button" at bounding box center [873, 340] width 20 height 20
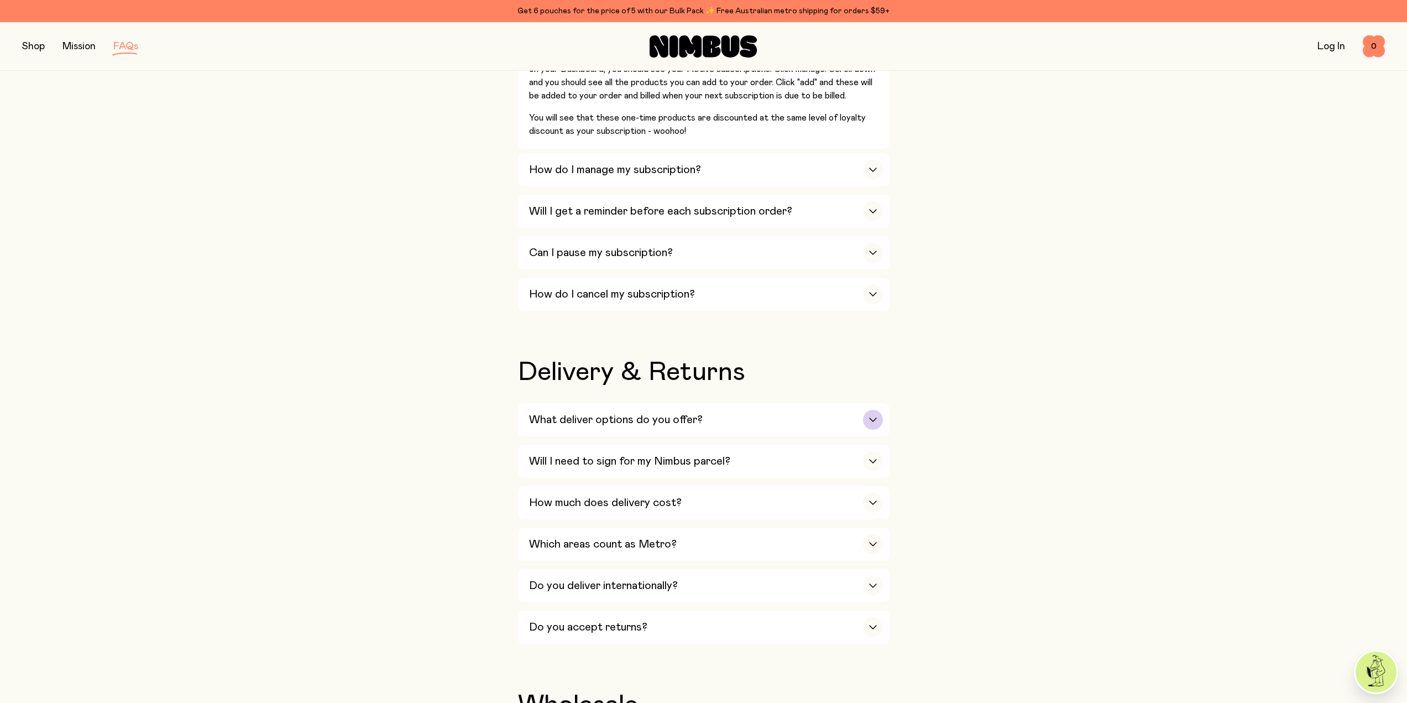
scroll to position [2267, 0]
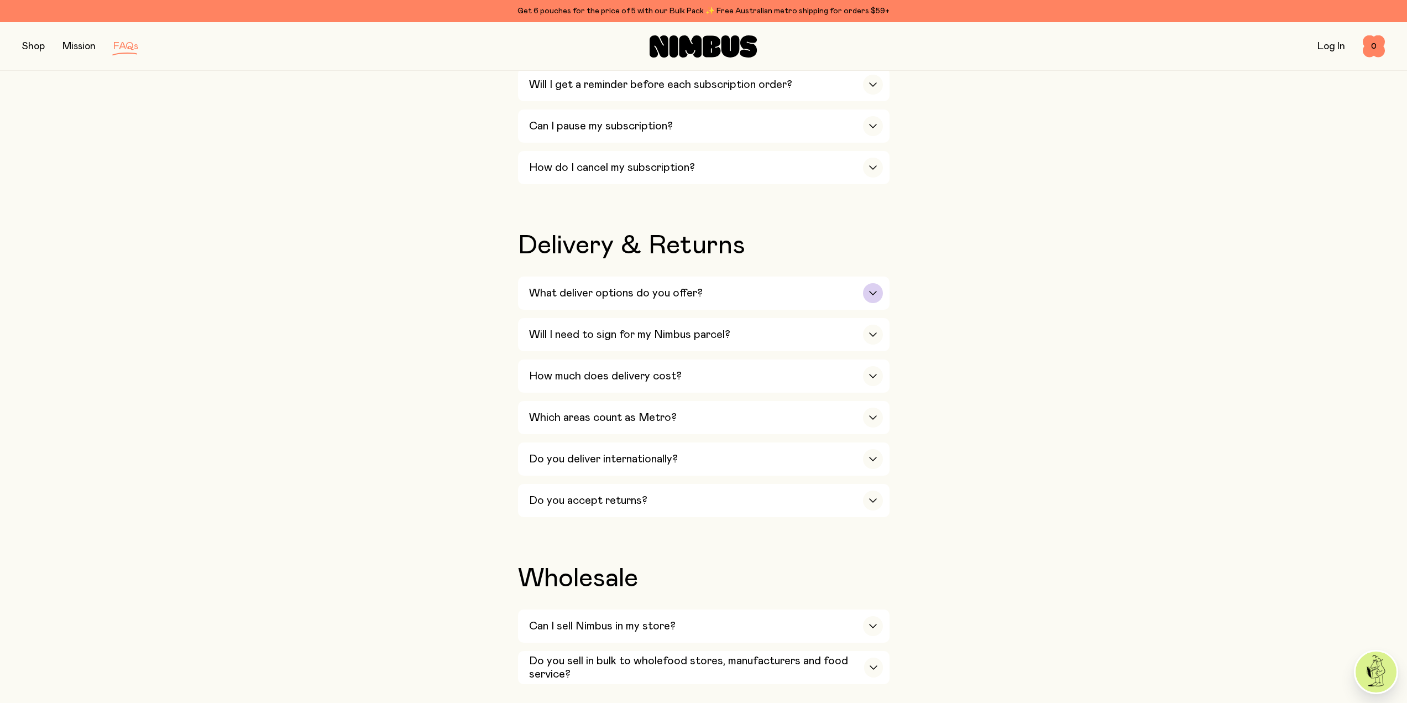
click at [872, 291] on icon "button" at bounding box center [872, 293] width 9 height 4
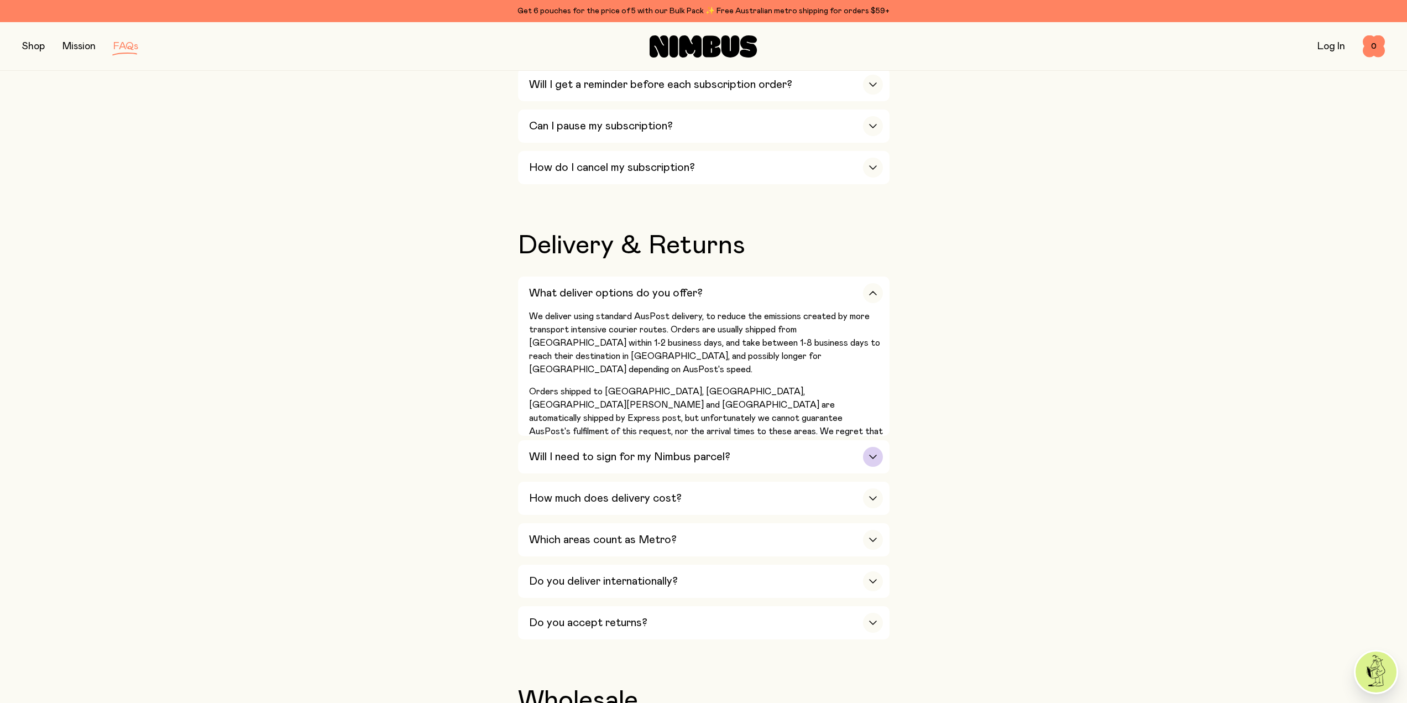
click at [867, 447] on div "button" at bounding box center [873, 457] width 20 height 20
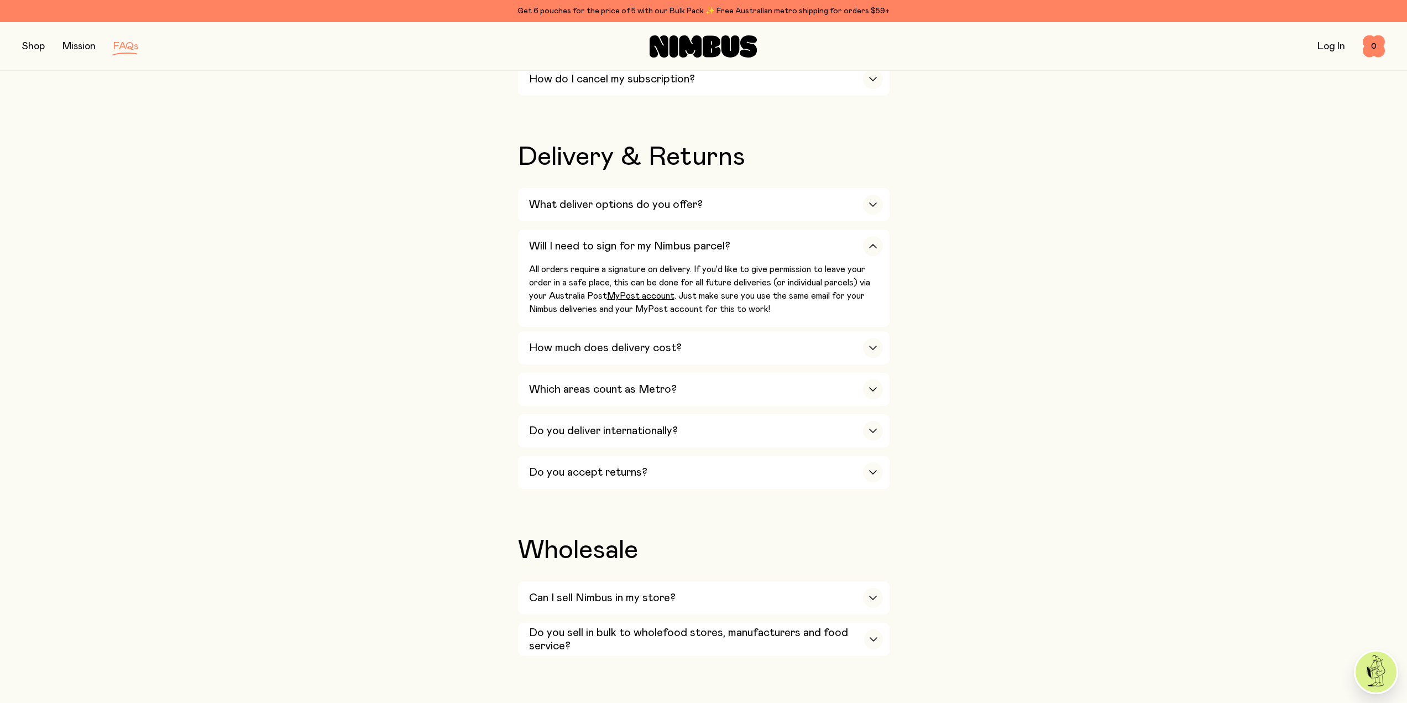
scroll to position [2377, 0]
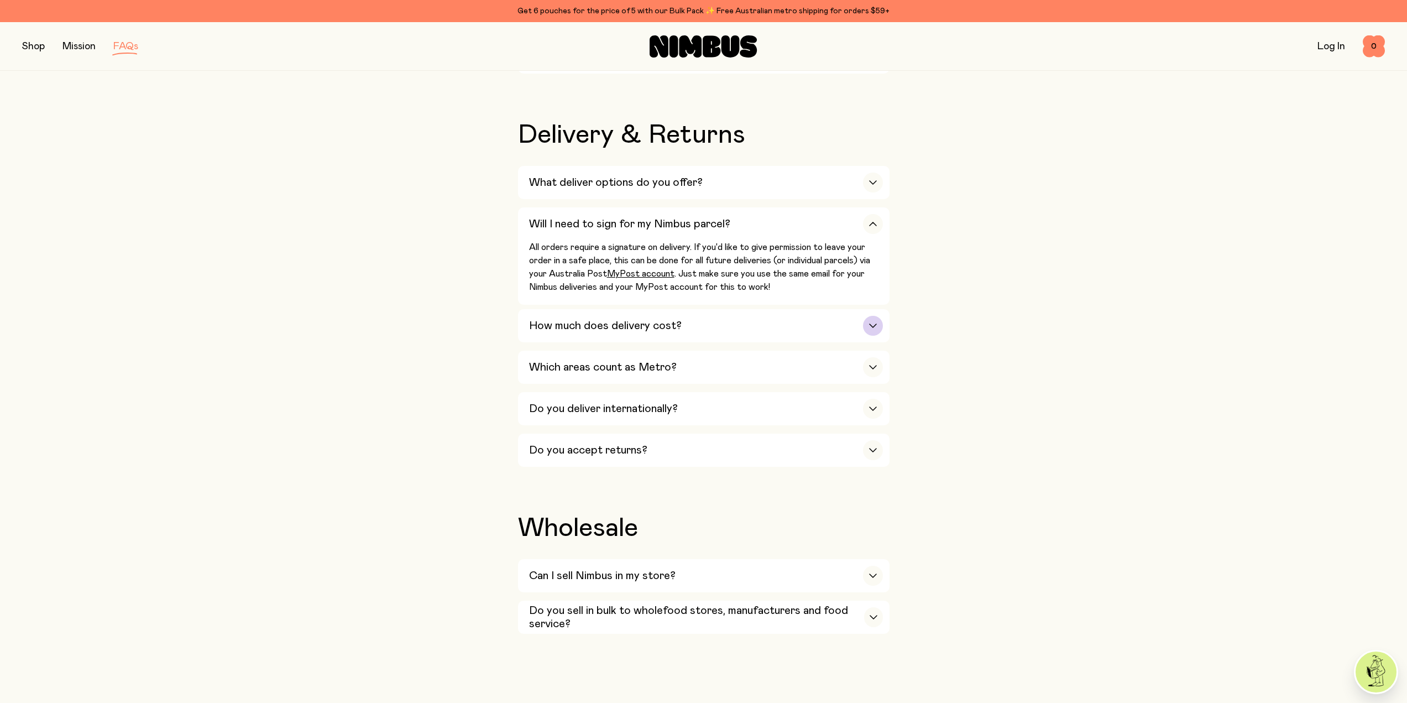
click at [875, 324] on icon "button" at bounding box center [873, 325] width 7 height 3
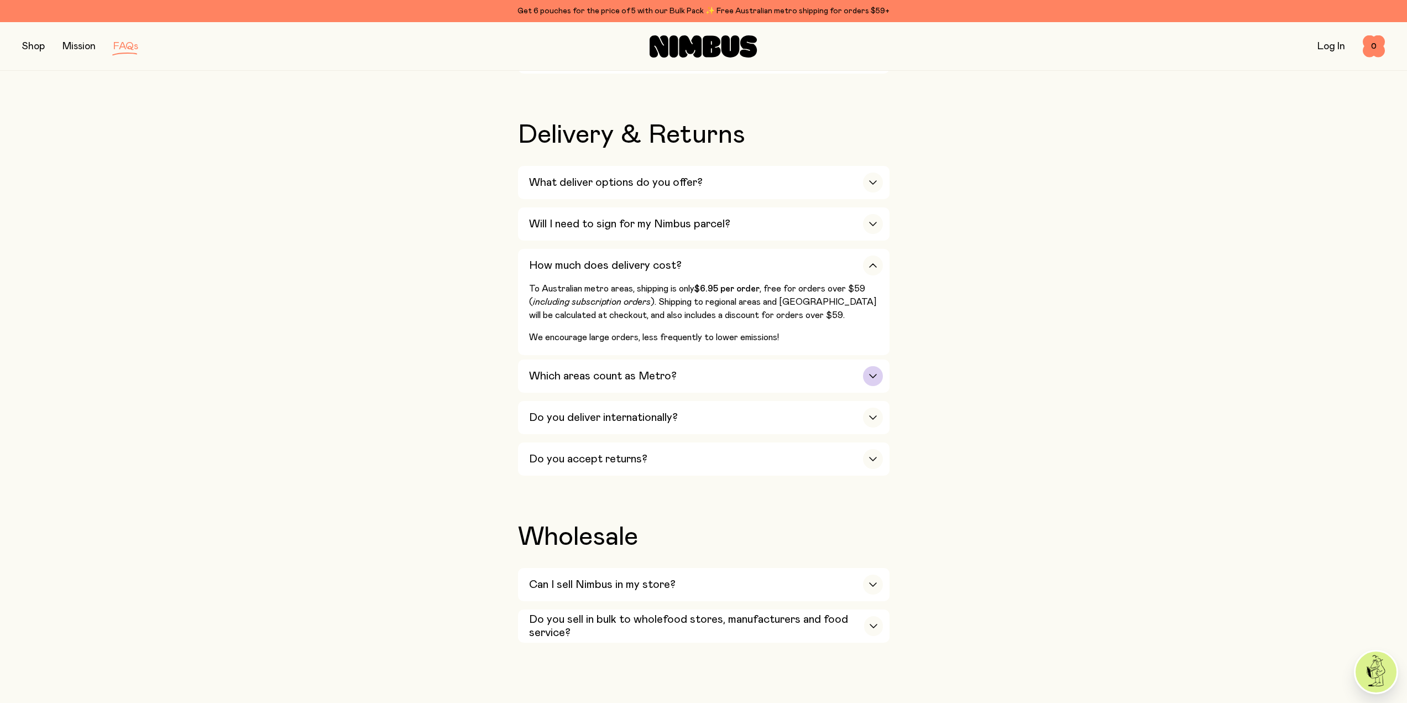
click at [867, 366] on div "button" at bounding box center [873, 376] width 20 height 20
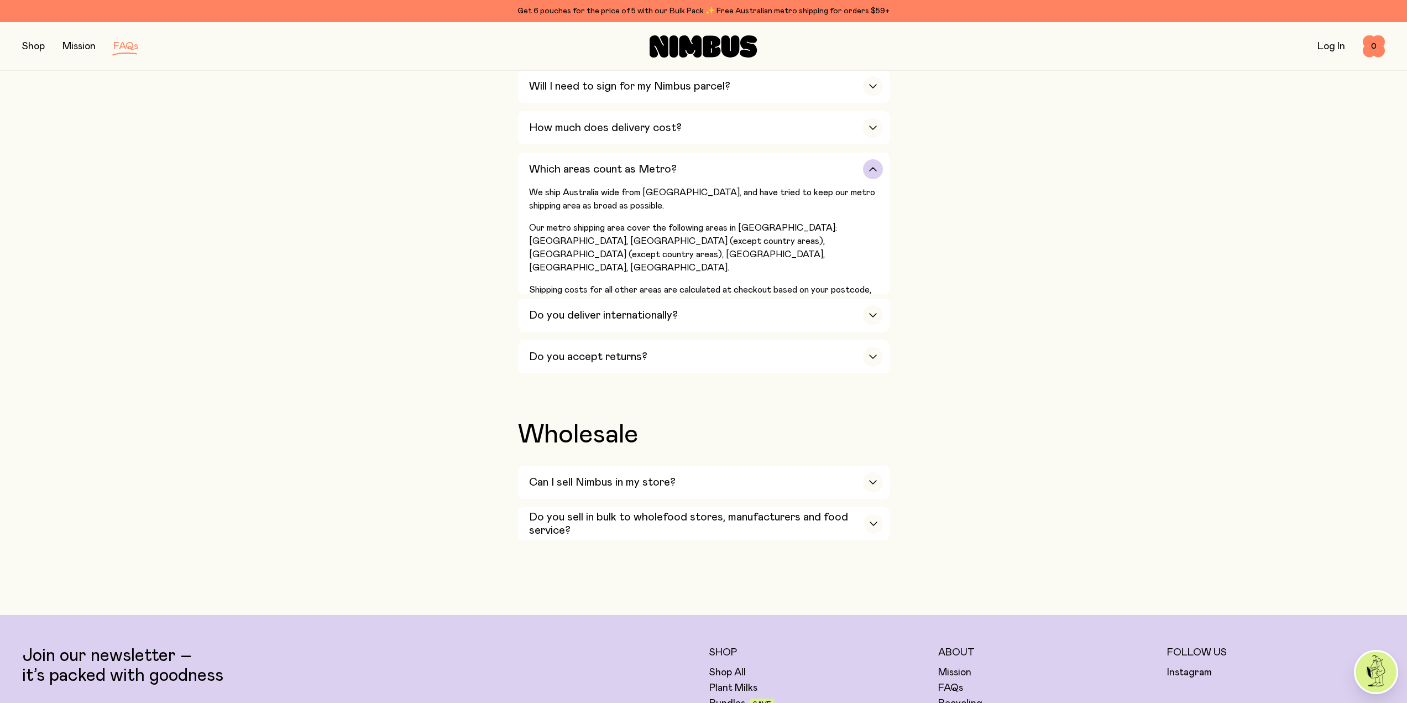
scroll to position [2543, 0]
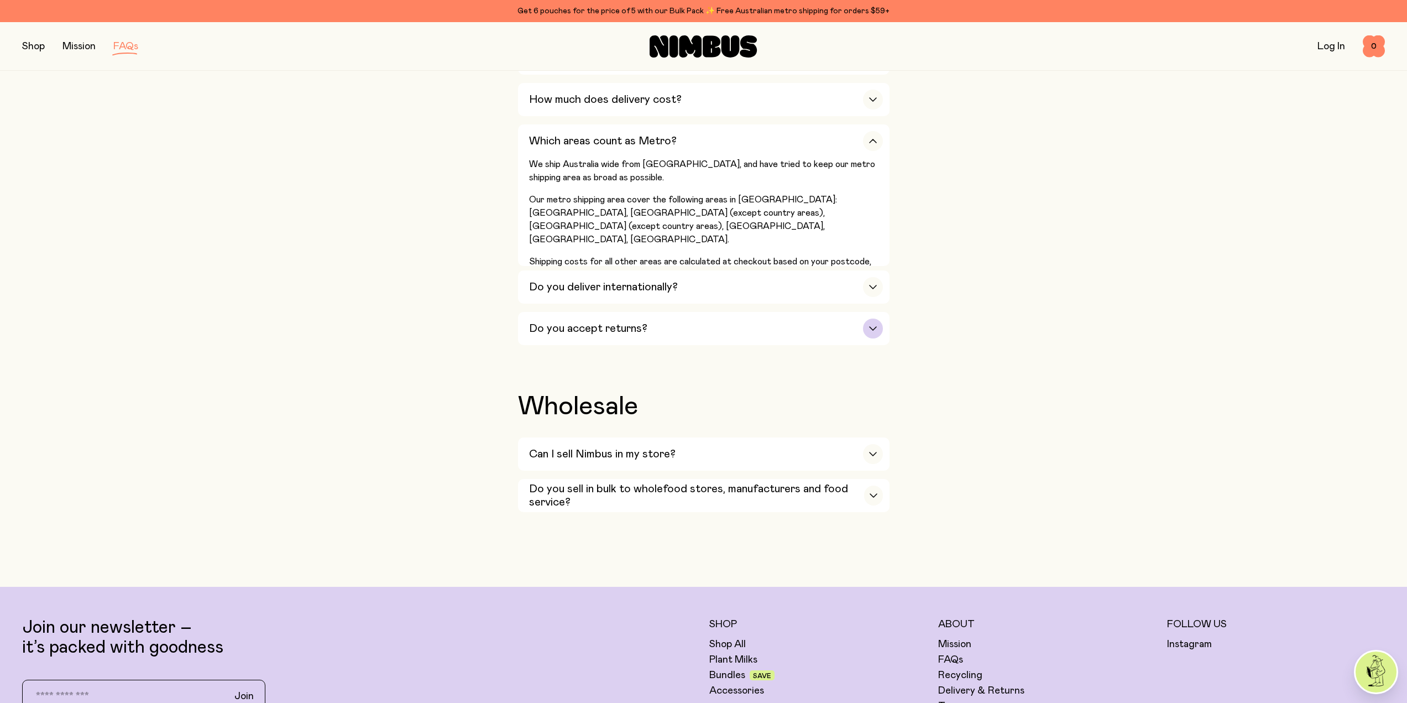
click at [872, 318] on div "button" at bounding box center [873, 328] width 20 height 20
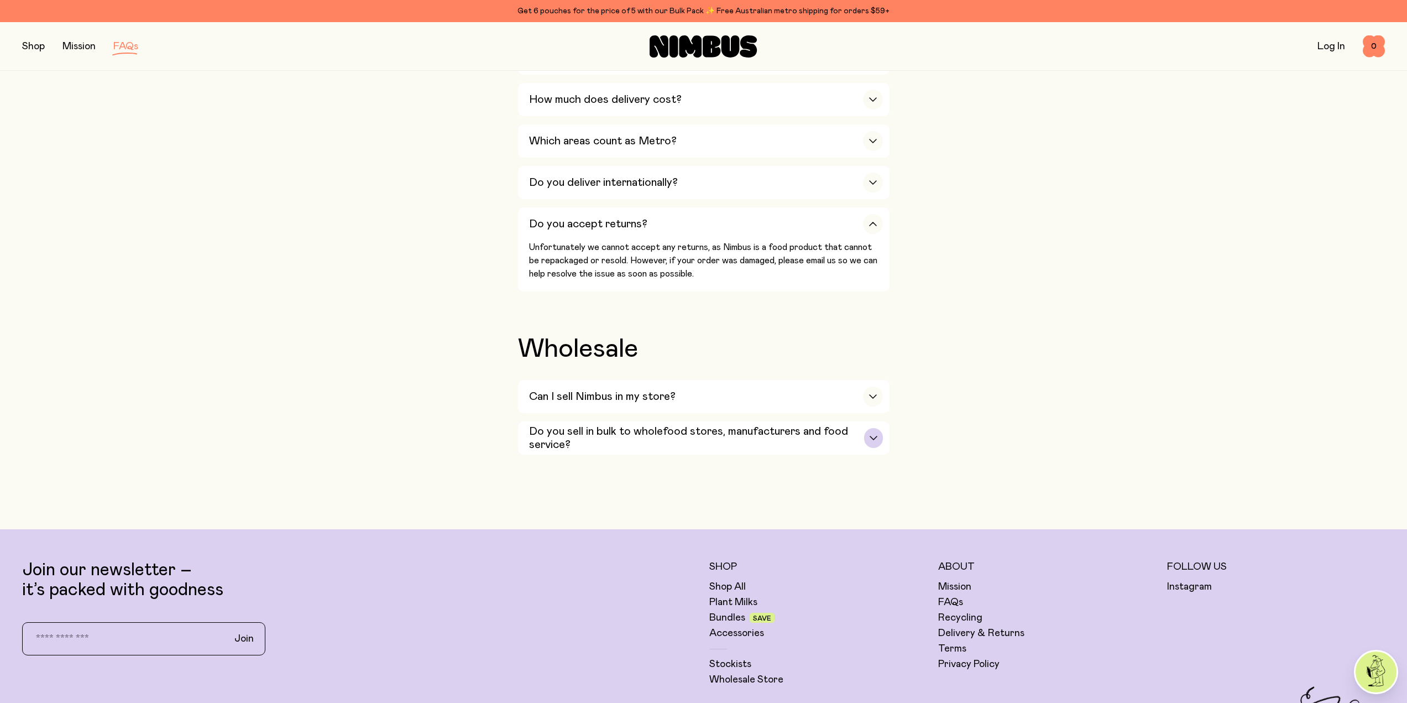
click at [881, 428] on div "button" at bounding box center [873, 438] width 18 height 20
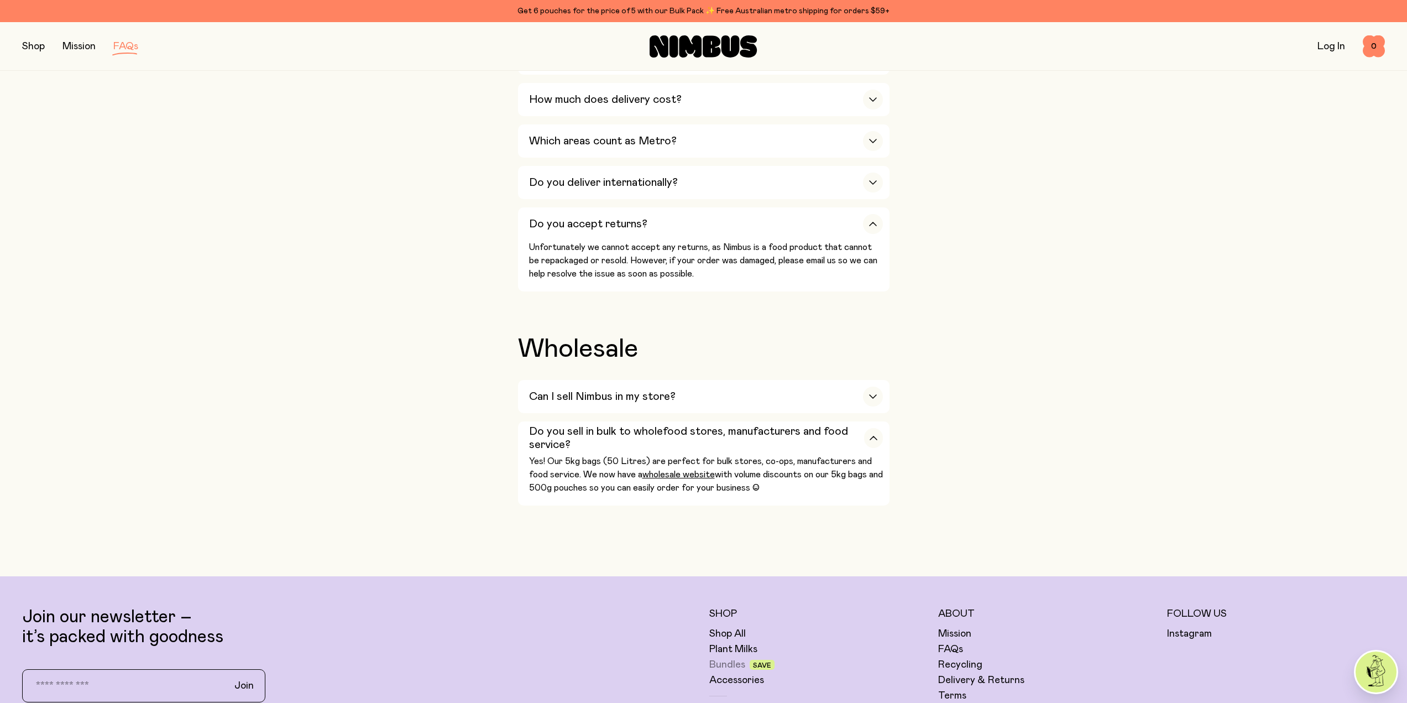
click at [726, 658] on link "Bundles" at bounding box center [727, 664] width 36 height 13
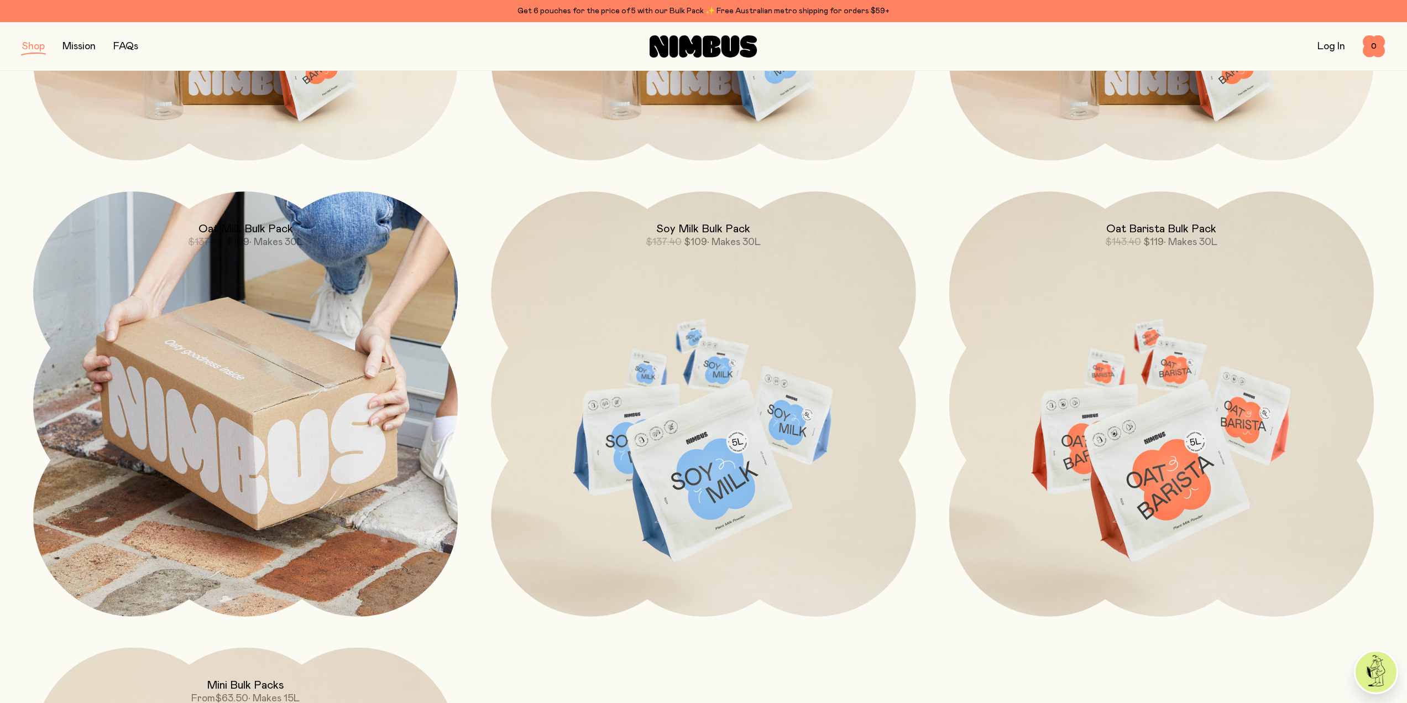
scroll to position [498, 0]
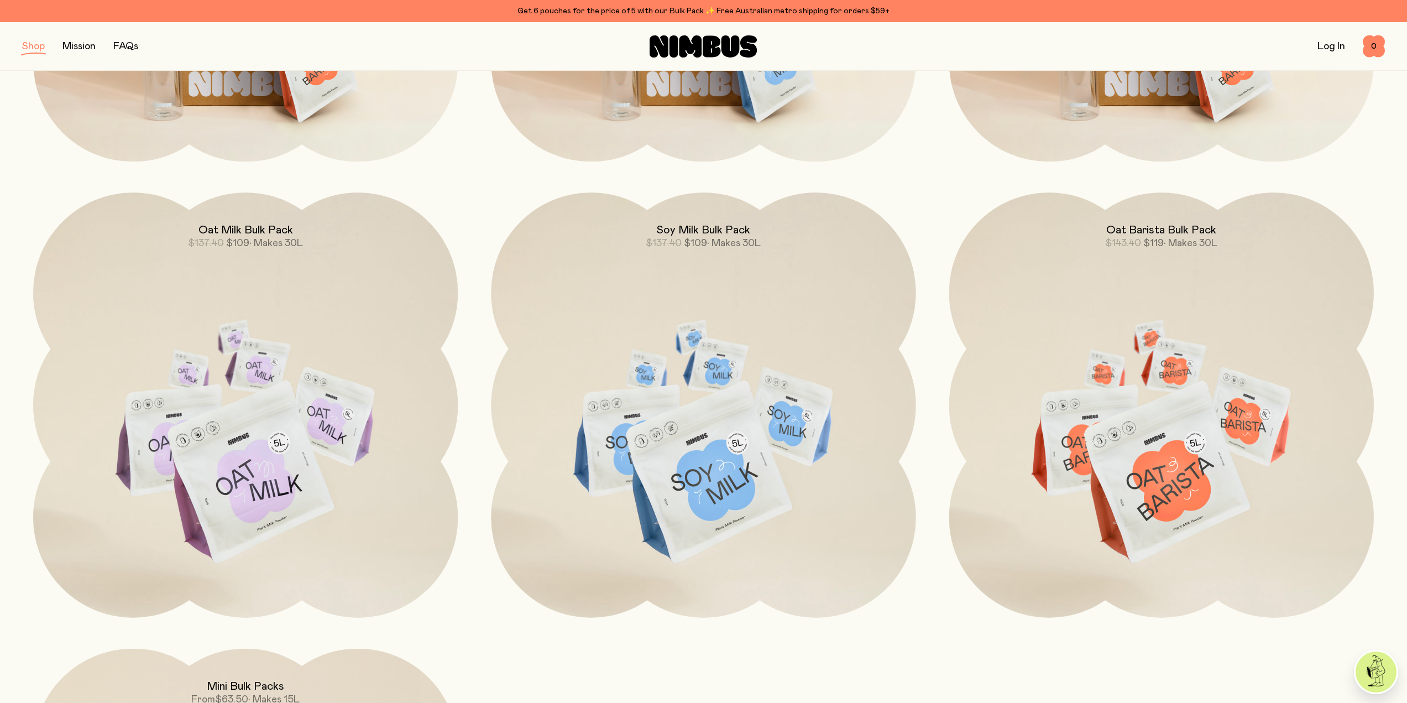
click at [36, 39] on button "button" at bounding box center [33, 46] width 23 height 15
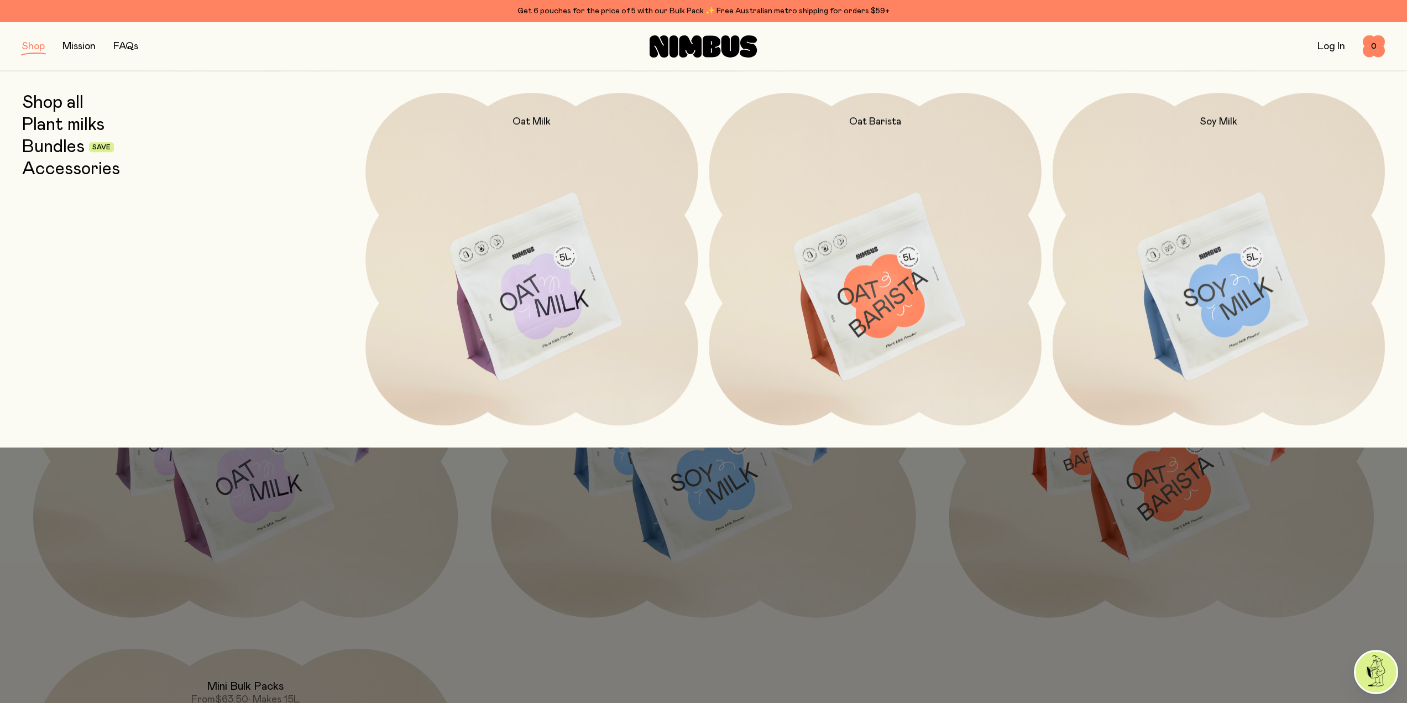
click at [54, 125] on link "Plant milks" at bounding box center [63, 125] width 82 height 20
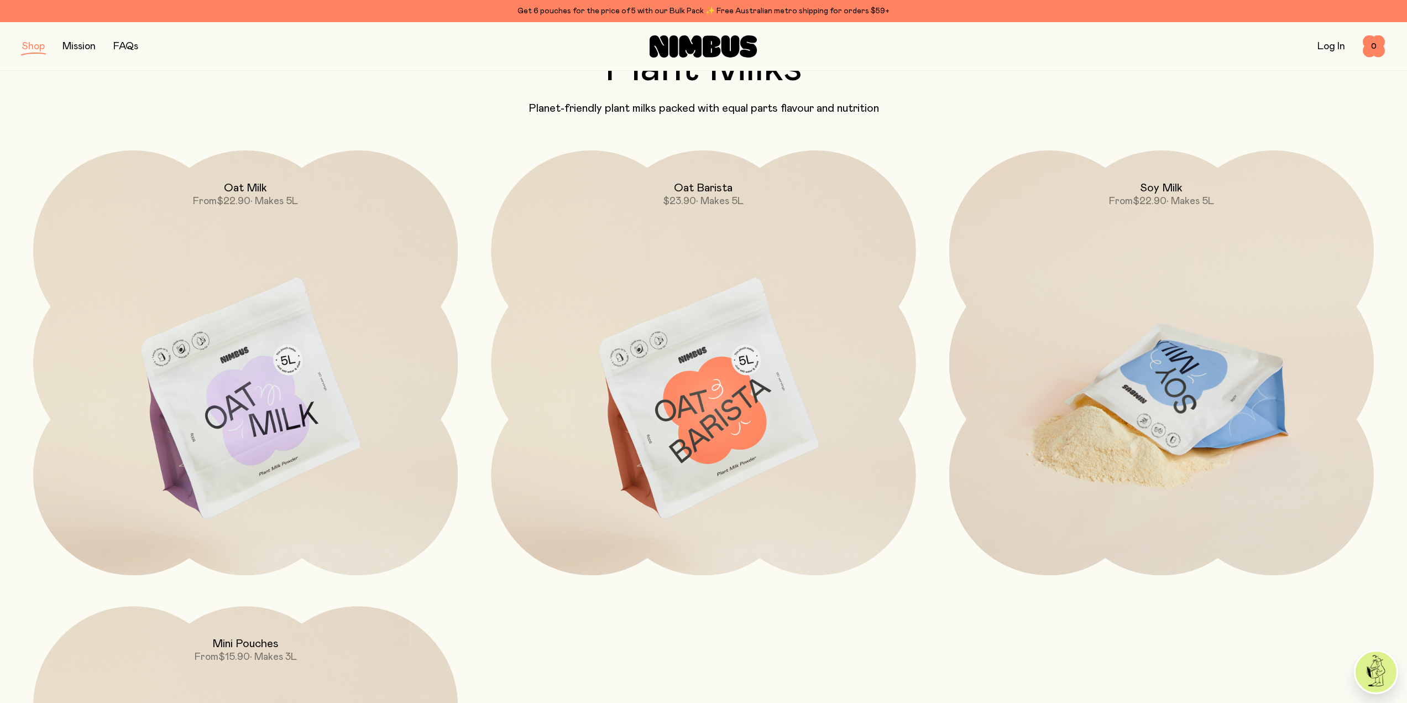
scroll to position [55, 0]
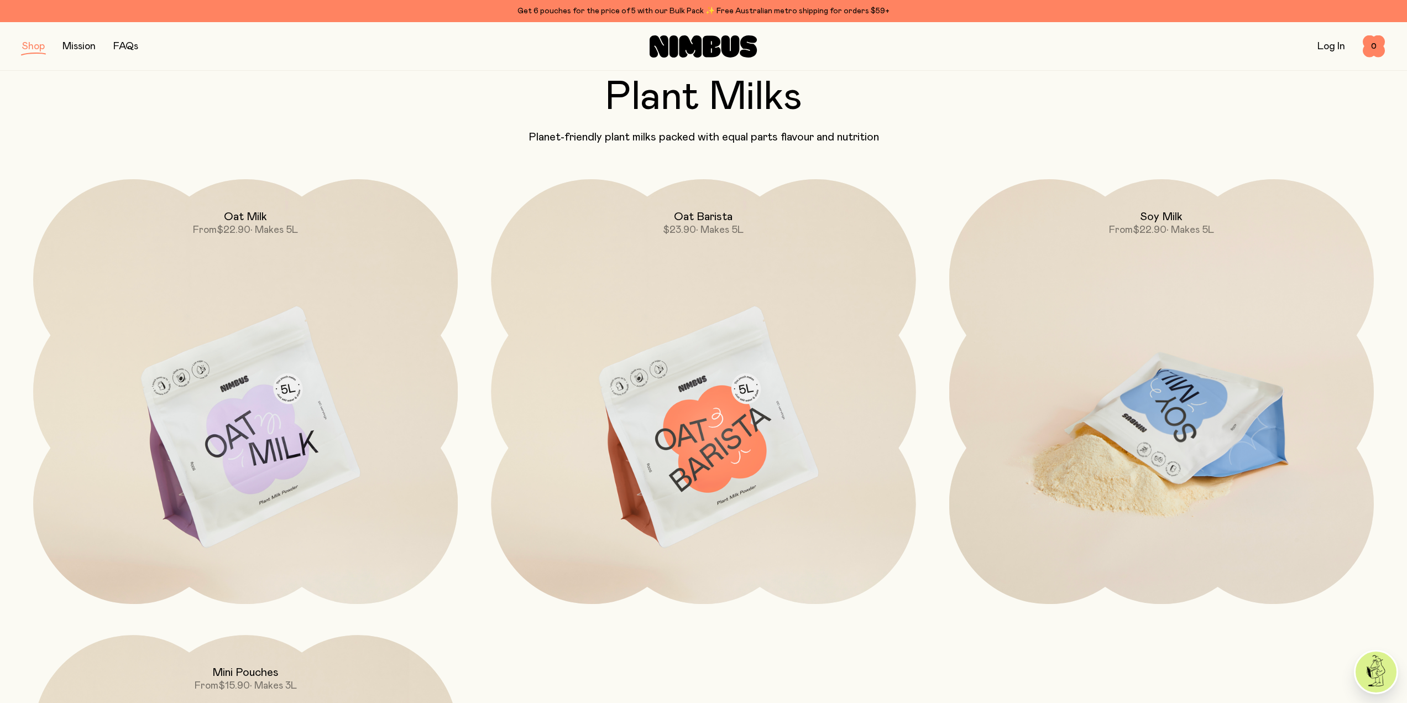
click at [1148, 452] on img at bounding box center [1161, 428] width 425 height 499
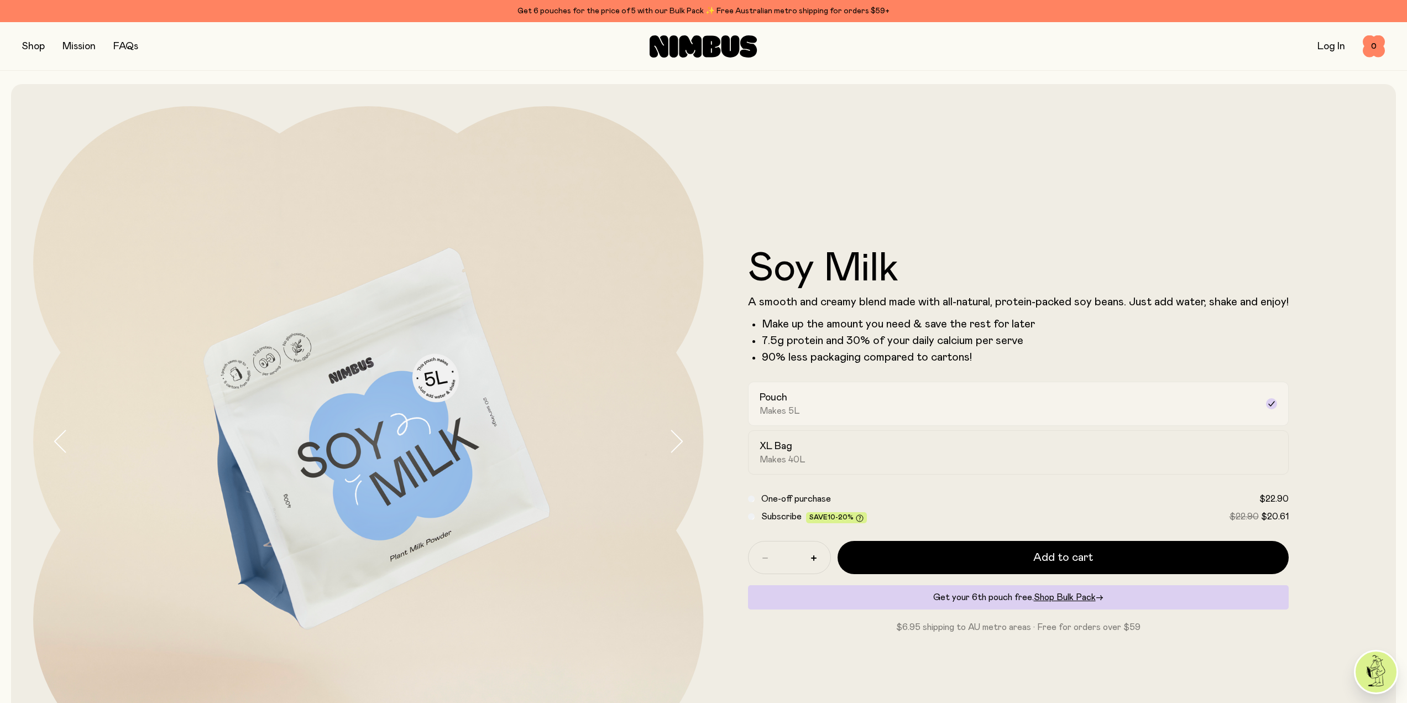
click at [1046, 411] on div "Pouch Makes 5L" at bounding box center [1009, 403] width 498 height 25
click at [864, 453] on div "XL Bag Makes 40L" at bounding box center [1009, 451] width 498 height 25
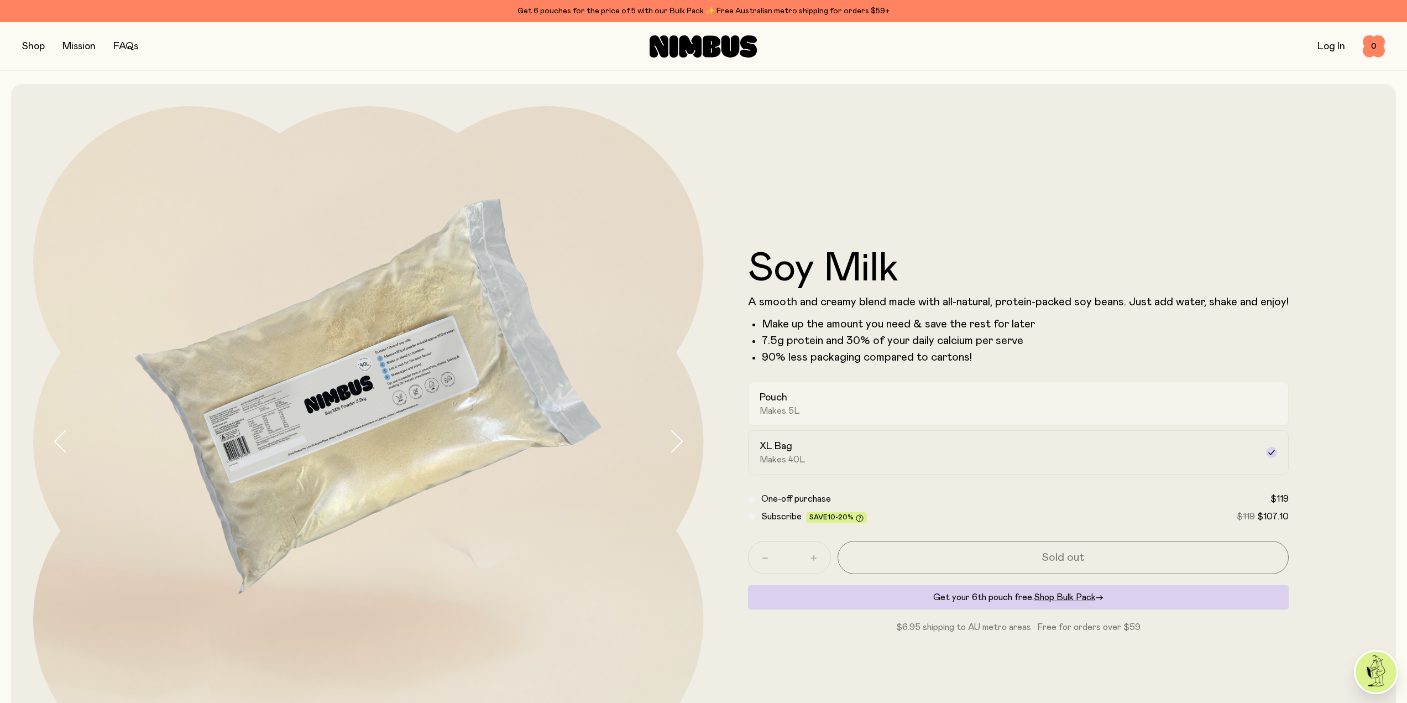
click at [877, 416] on label "Pouch Makes 5L" at bounding box center [1018, 403] width 541 height 44
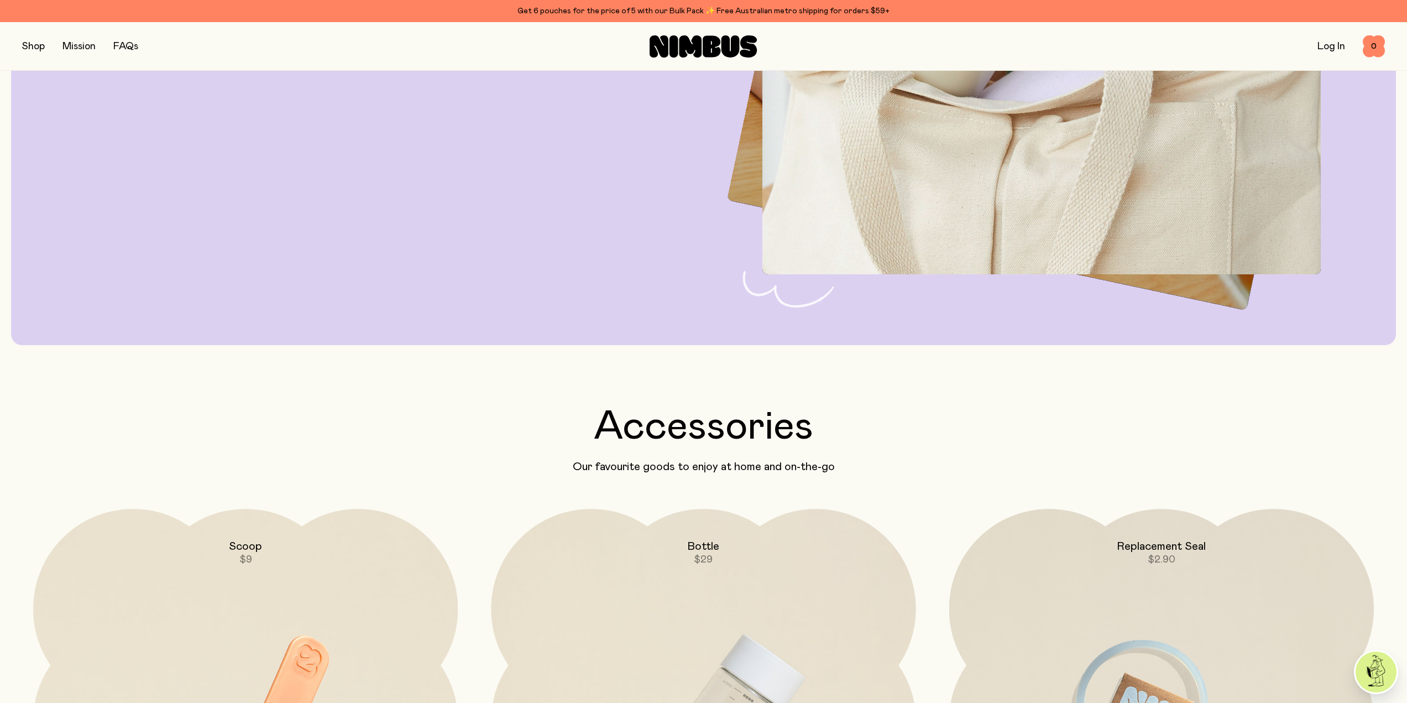
scroll to position [2815, 0]
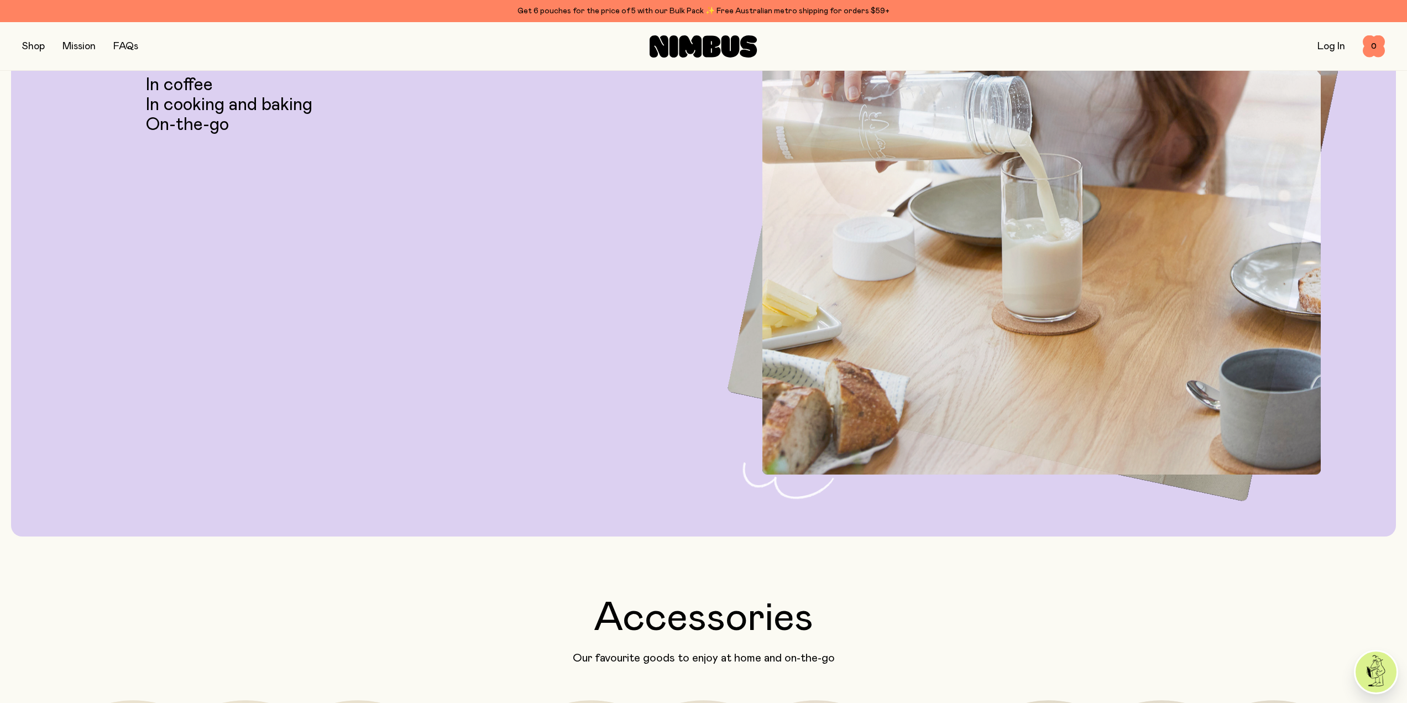
click at [127, 48] on link "FAQs" at bounding box center [125, 46] width 25 height 10
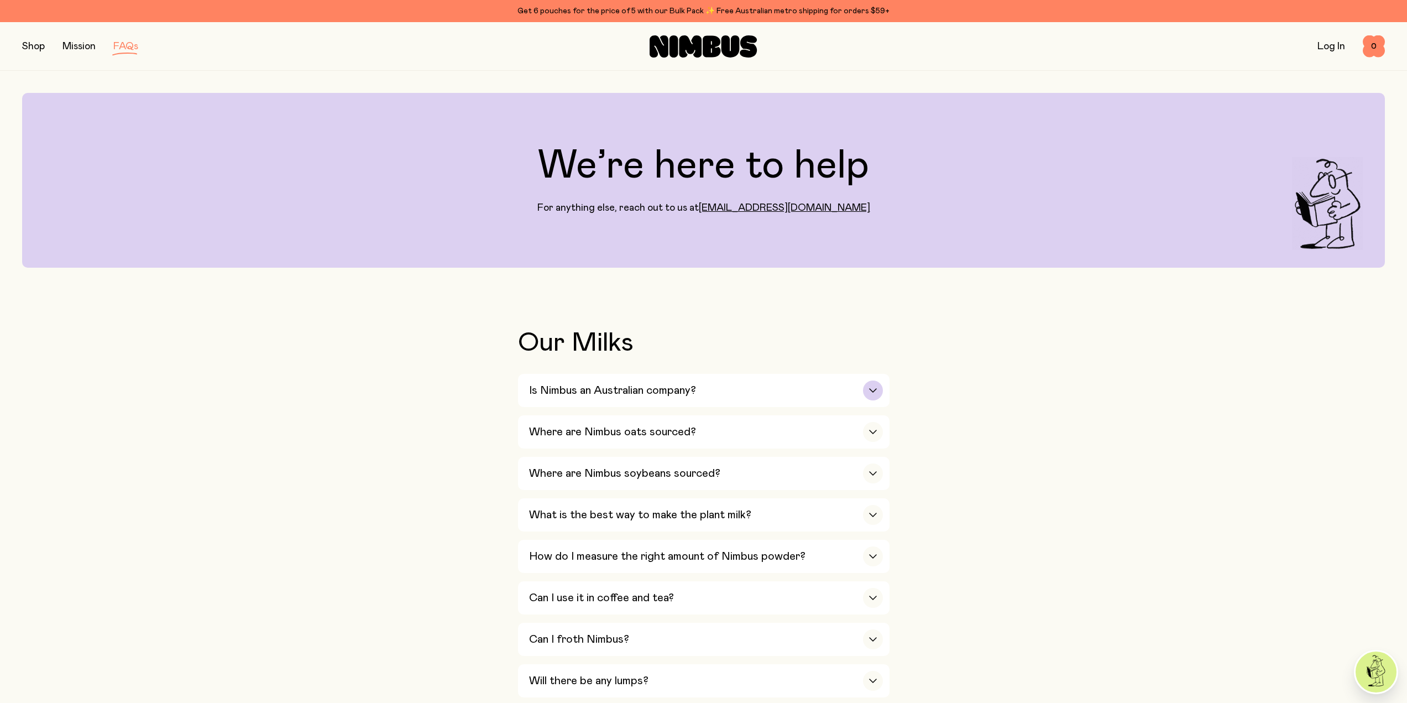
click at [864, 391] on div "button" at bounding box center [873, 390] width 20 height 20
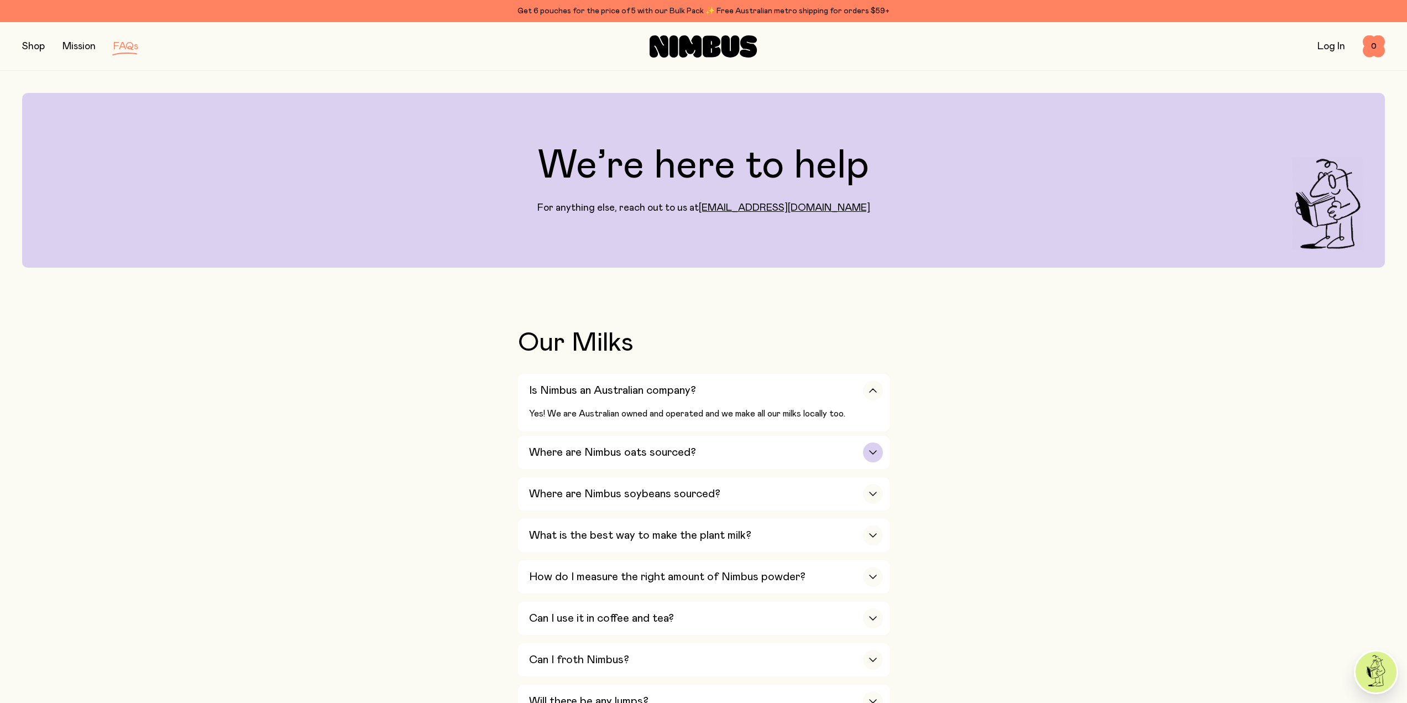
click at [871, 448] on div "button" at bounding box center [873, 452] width 20 height 20
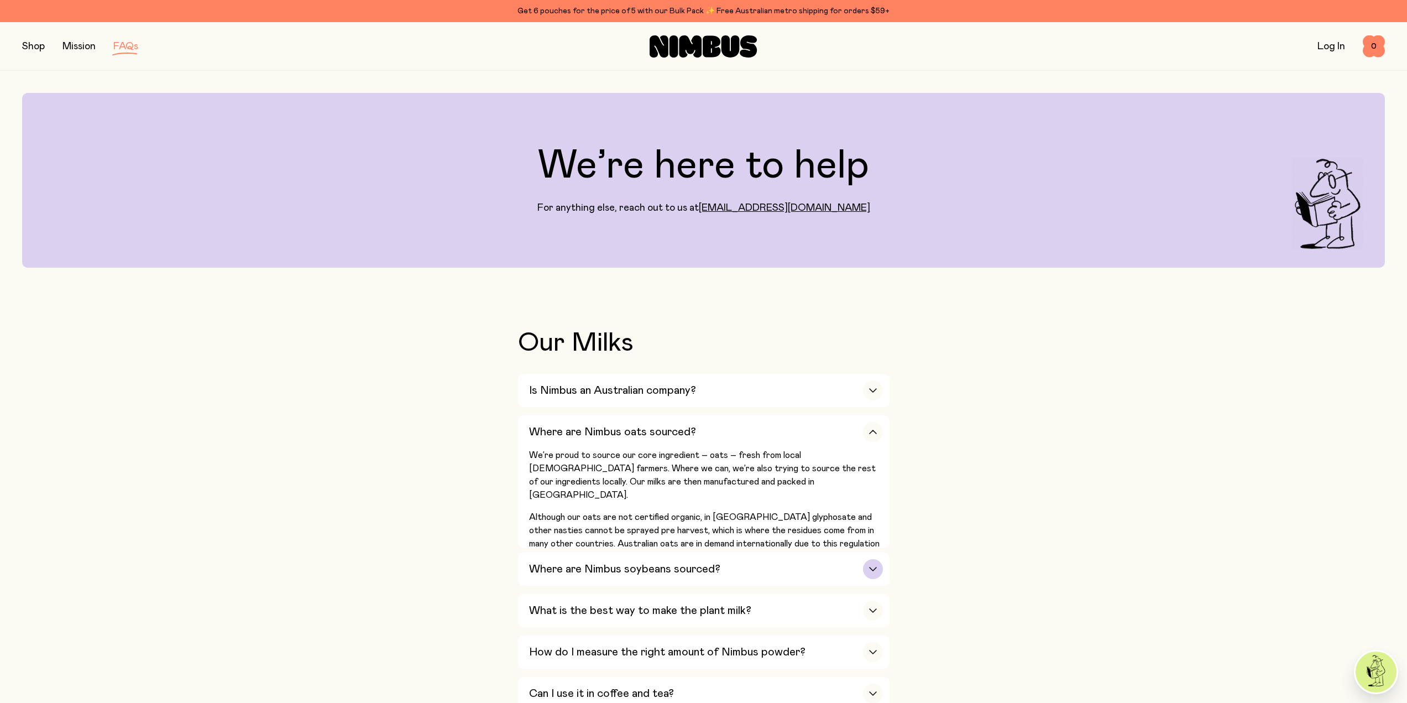
click at [884, 557] on button "Where are Nimbus soybeans sourced? We looked long and hard to source soybeans f…" at bounding box center [703, 568] width 371 height 33
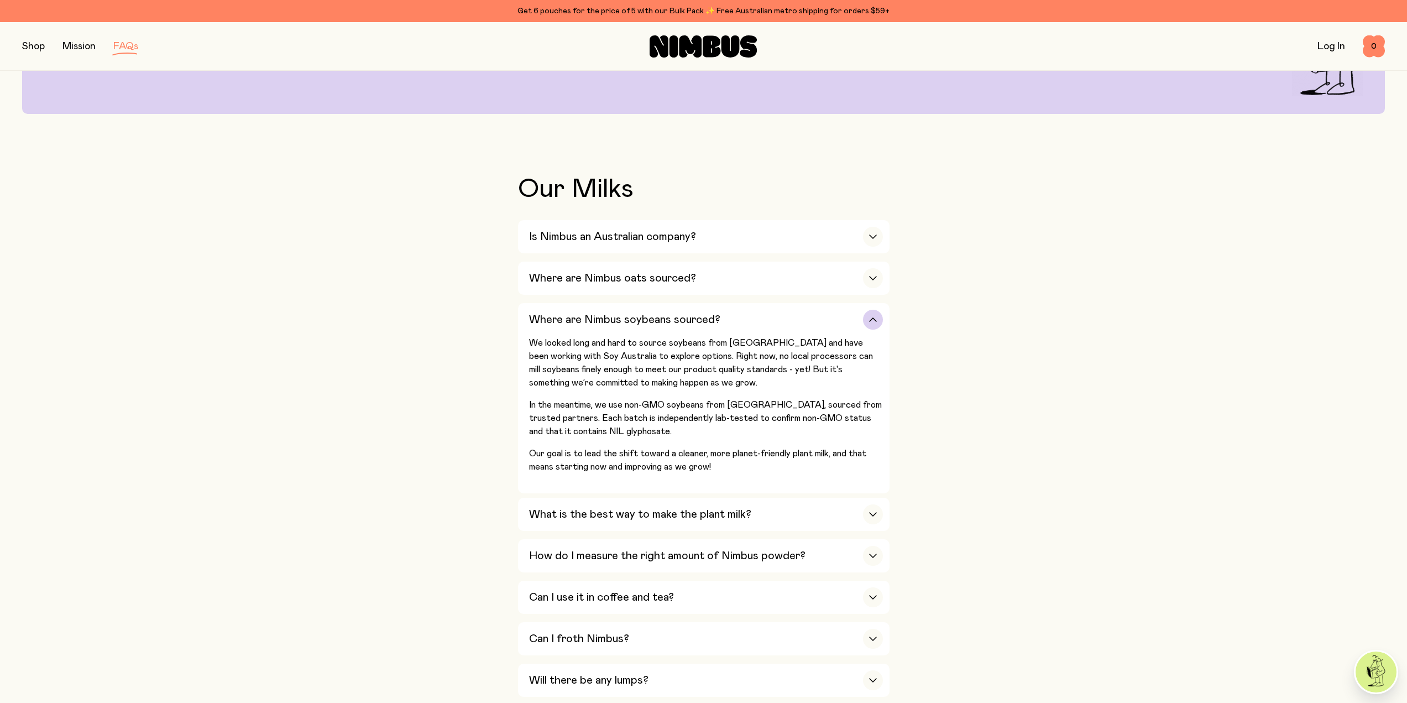
scroll to position [166, 0]
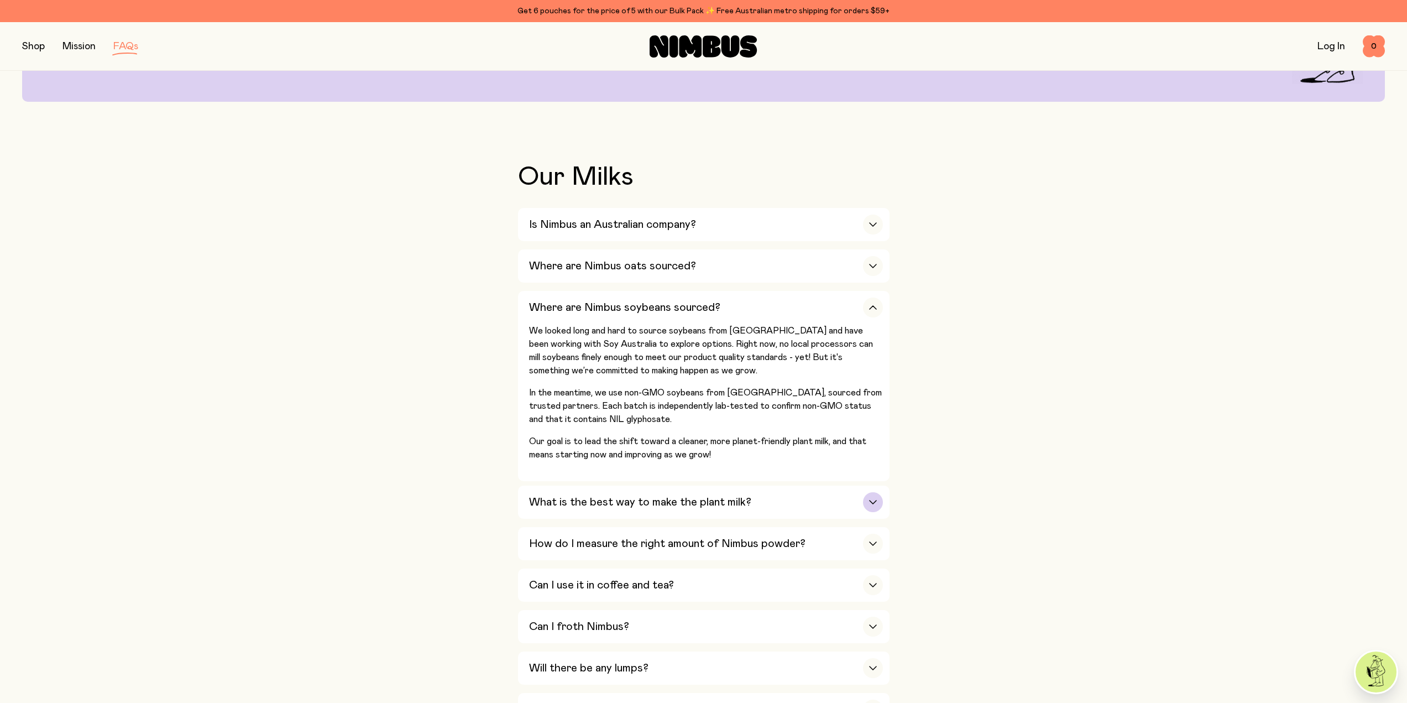
click at [865, 496] on div "button" at bounding box center [873, 502] width 20 height 20
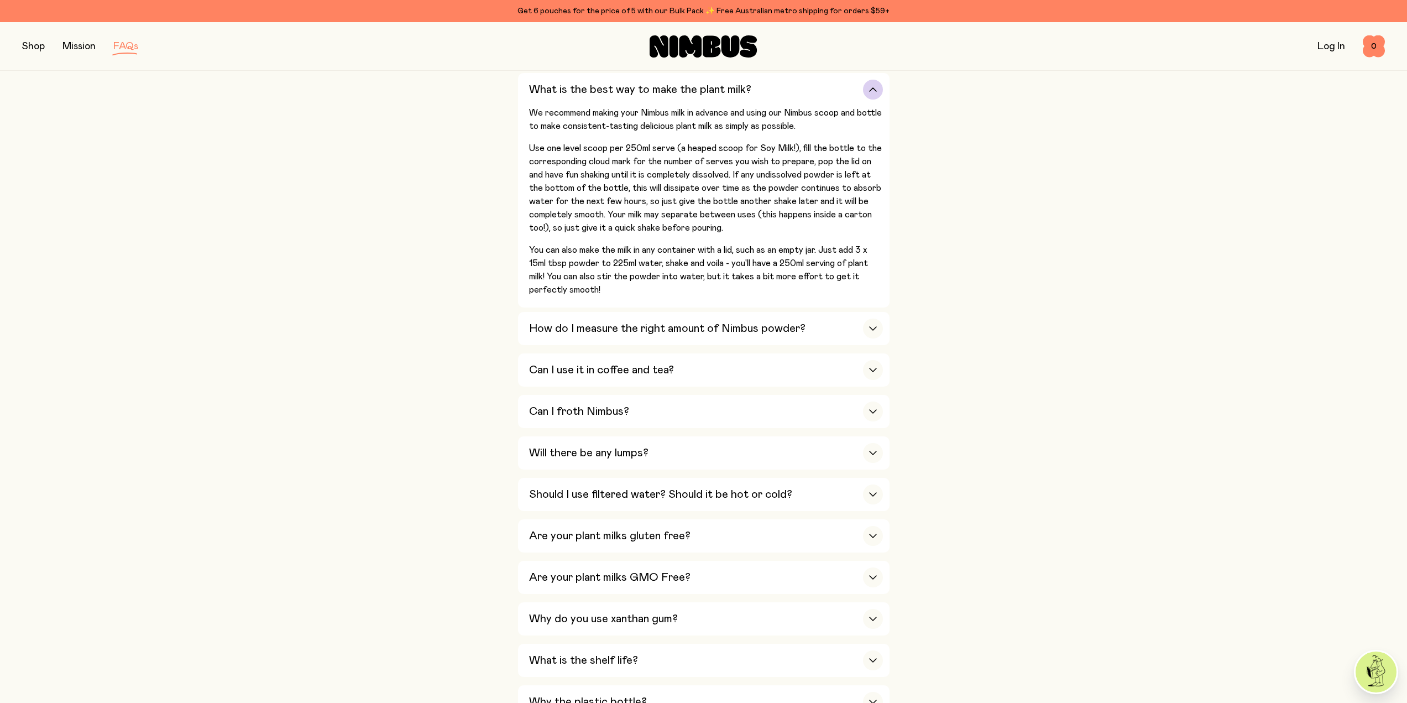
scroll to position [442, 0]
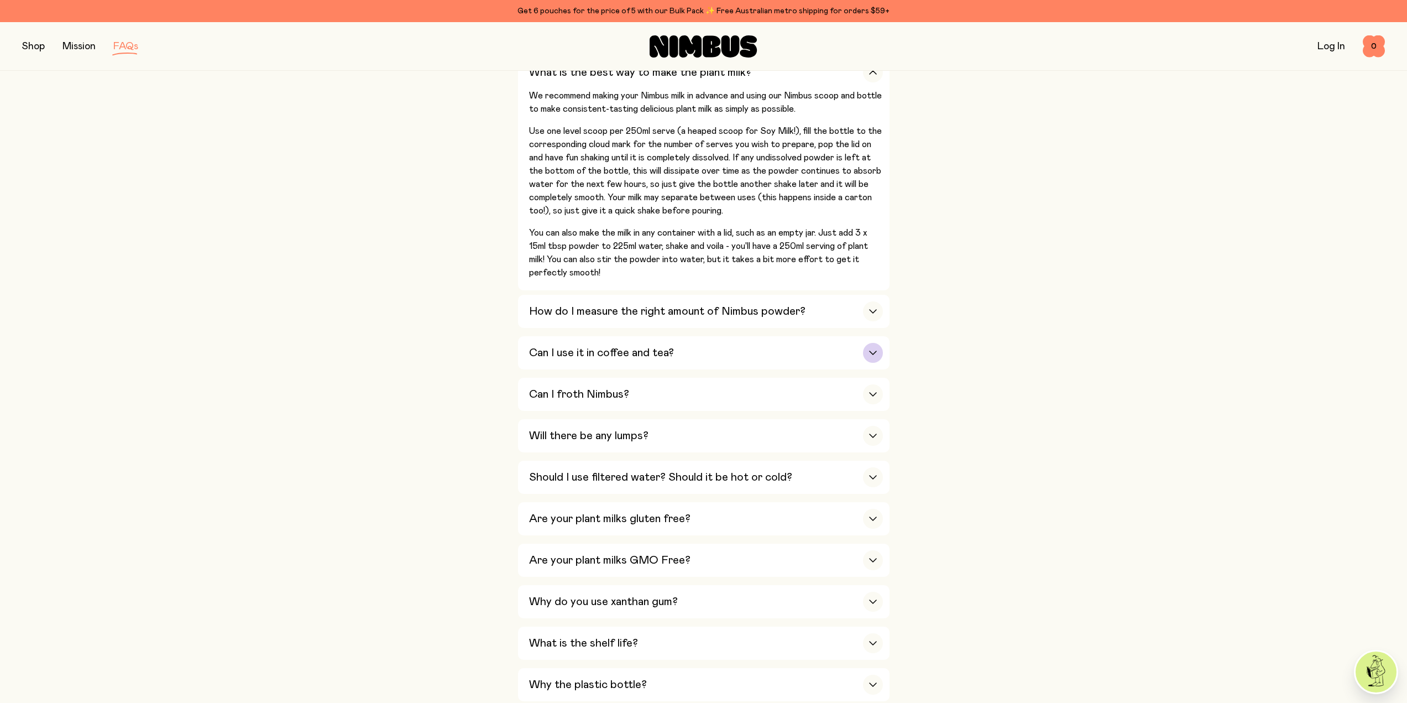
click at [696, 350] on div "Can I use it in coffee and tea?" at bounding box center [706, 352] width 354 height 33
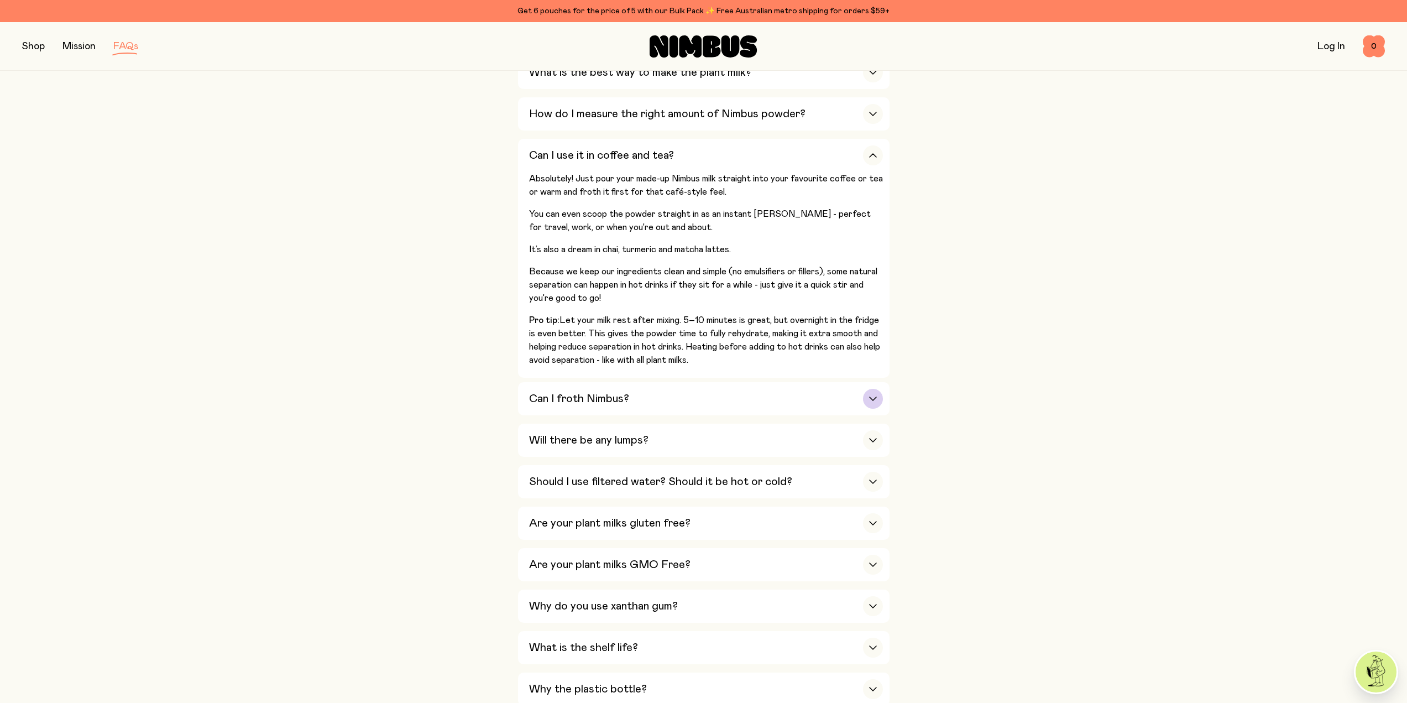
click at [690, 406] on div "Can I froth Nimbus?" at bounding box center [706, 398] width 354 height 33
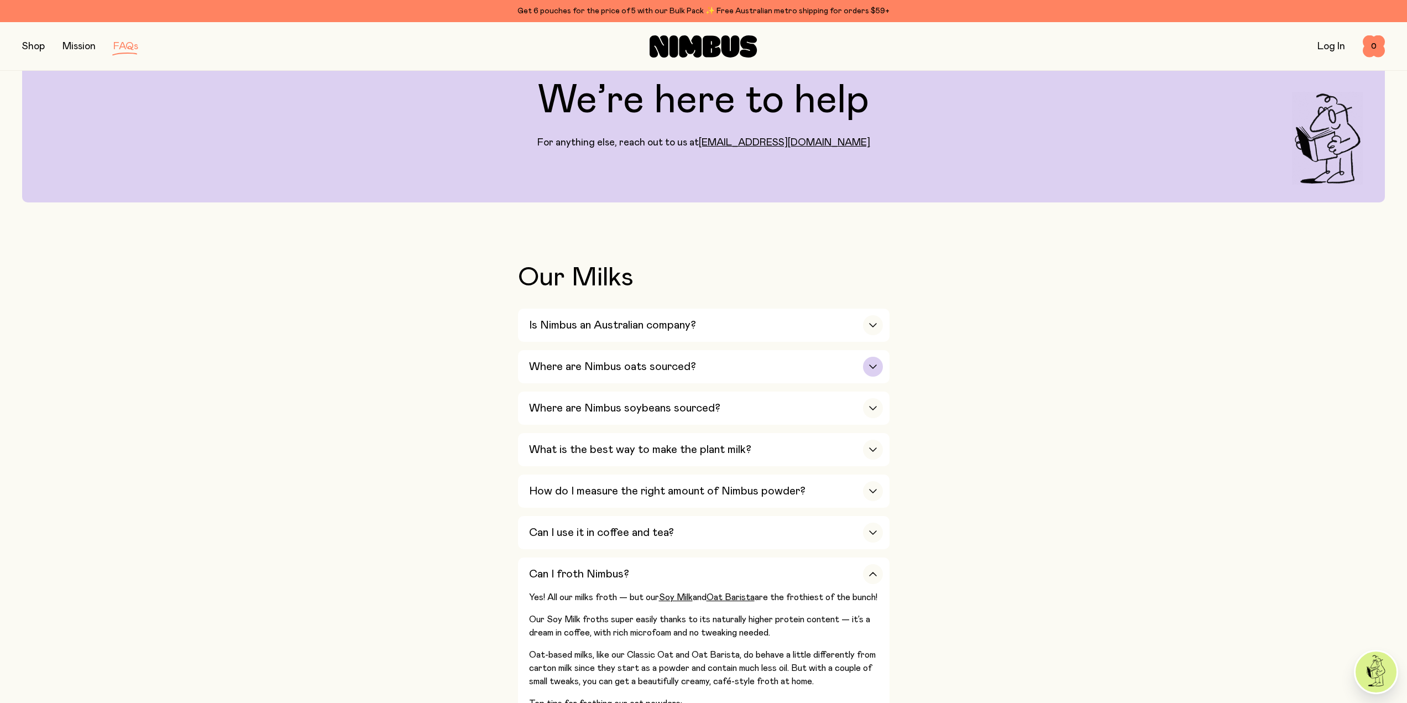
scroll to position [0, 0]
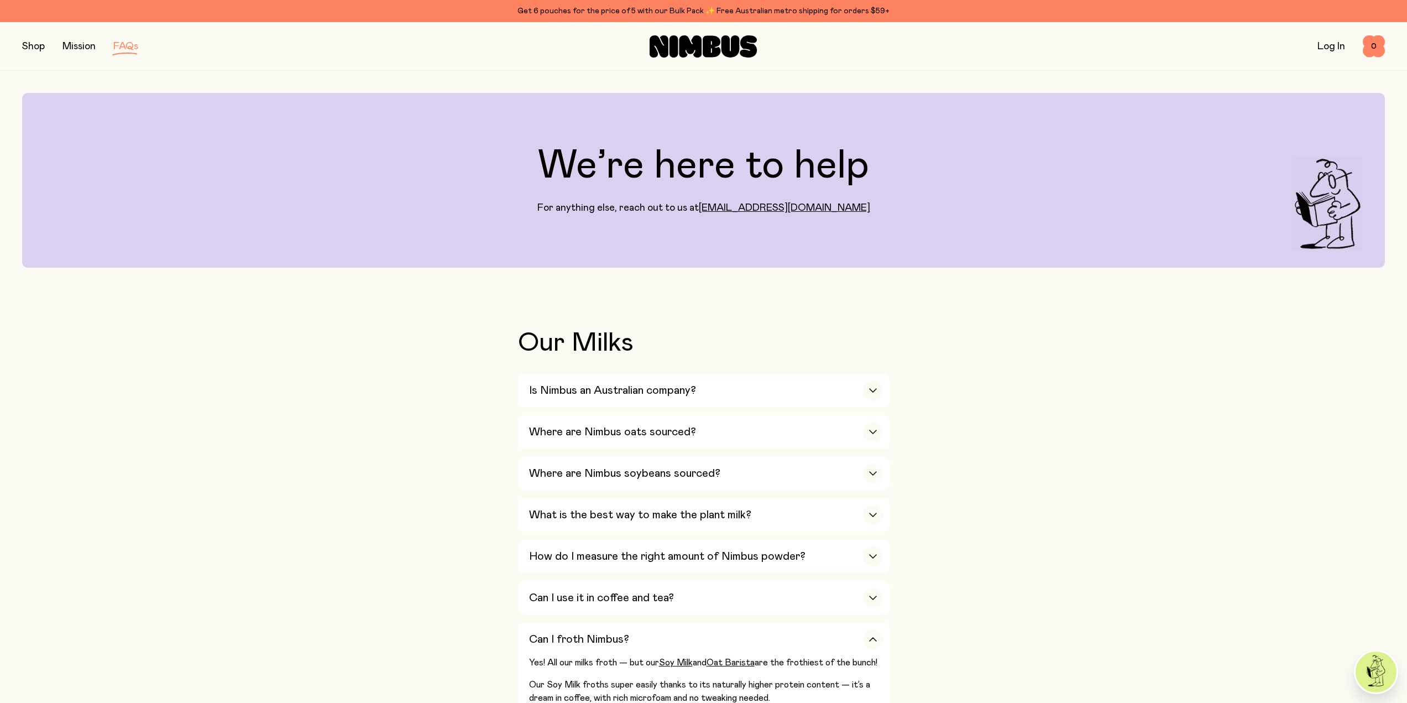
click at [30, 52] on button "button" at bounding box center [33, 46] width 23 height 15
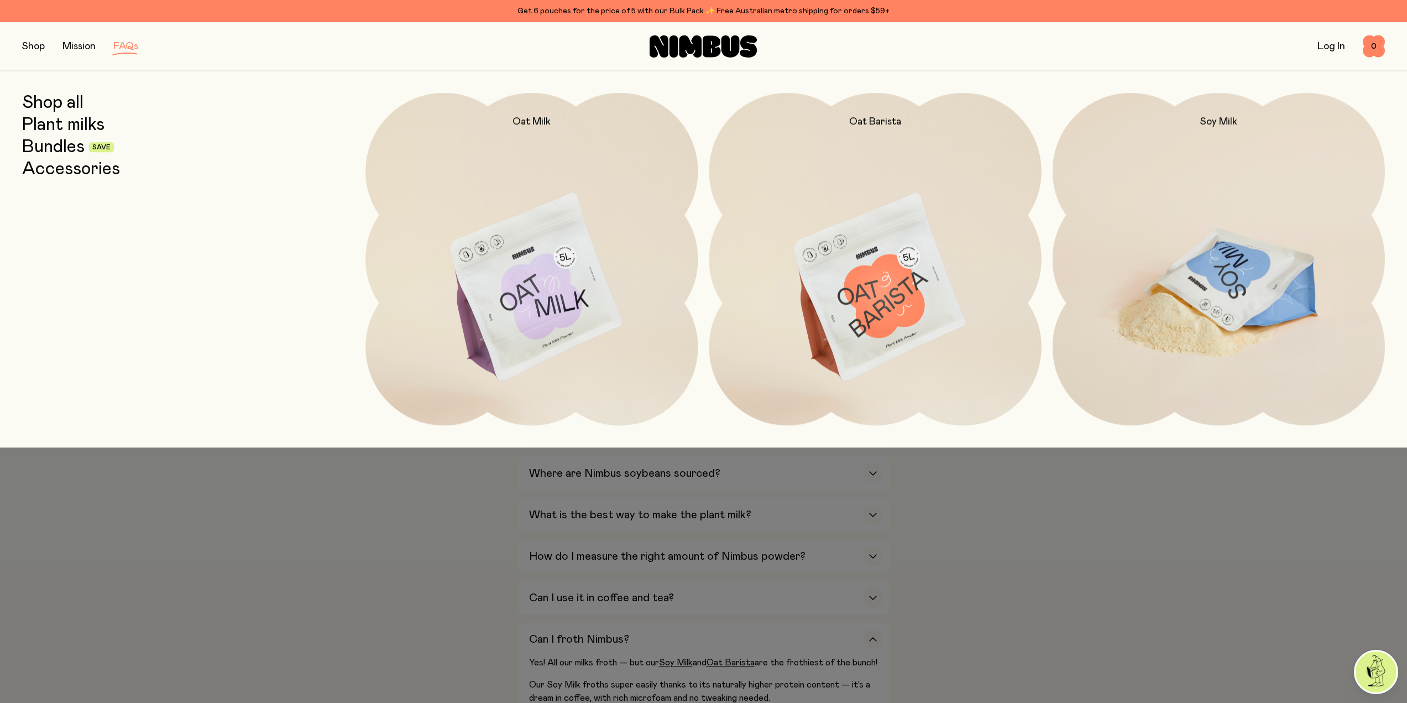
click at [1159, 265] on img at bounding box center [1219, 288] width 332 height 390
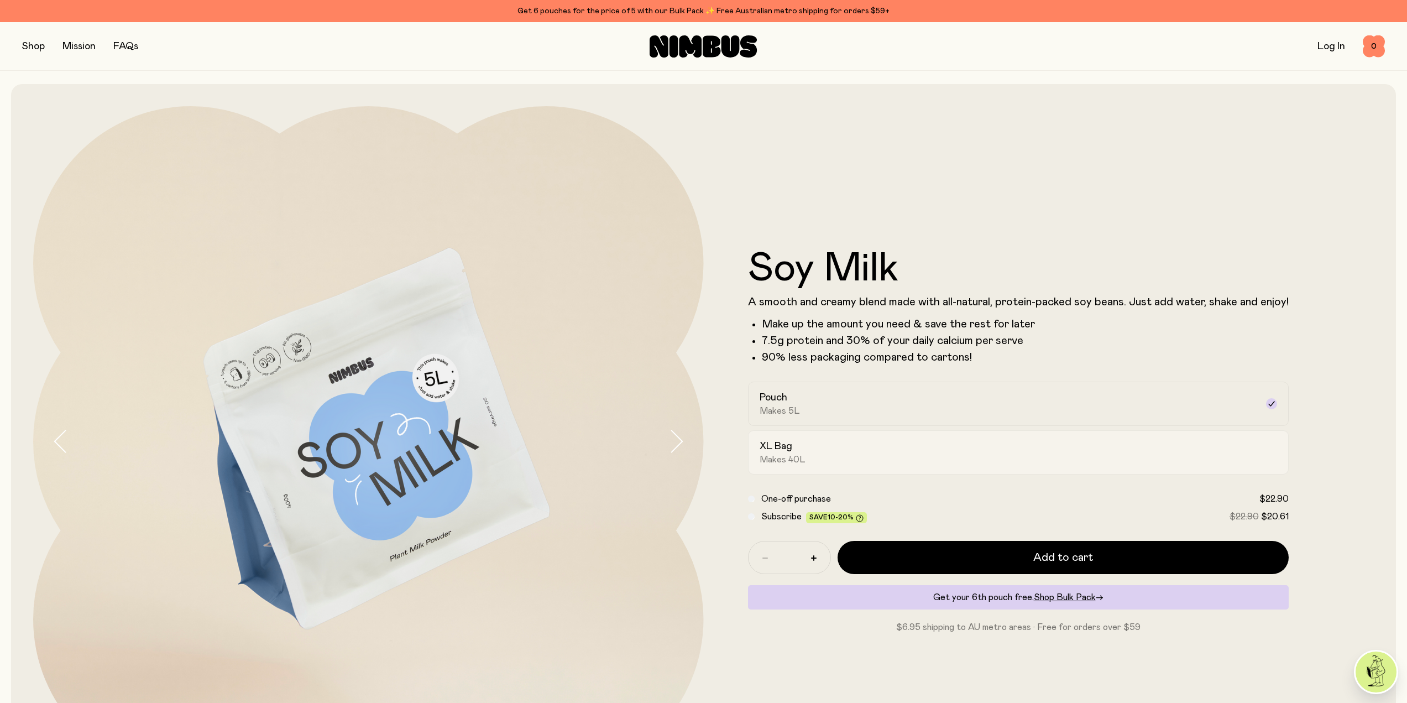
click at [1071, 444] on div "XL Bag Makes 40L" at bounding box center [1009, 451] width 498 height 25
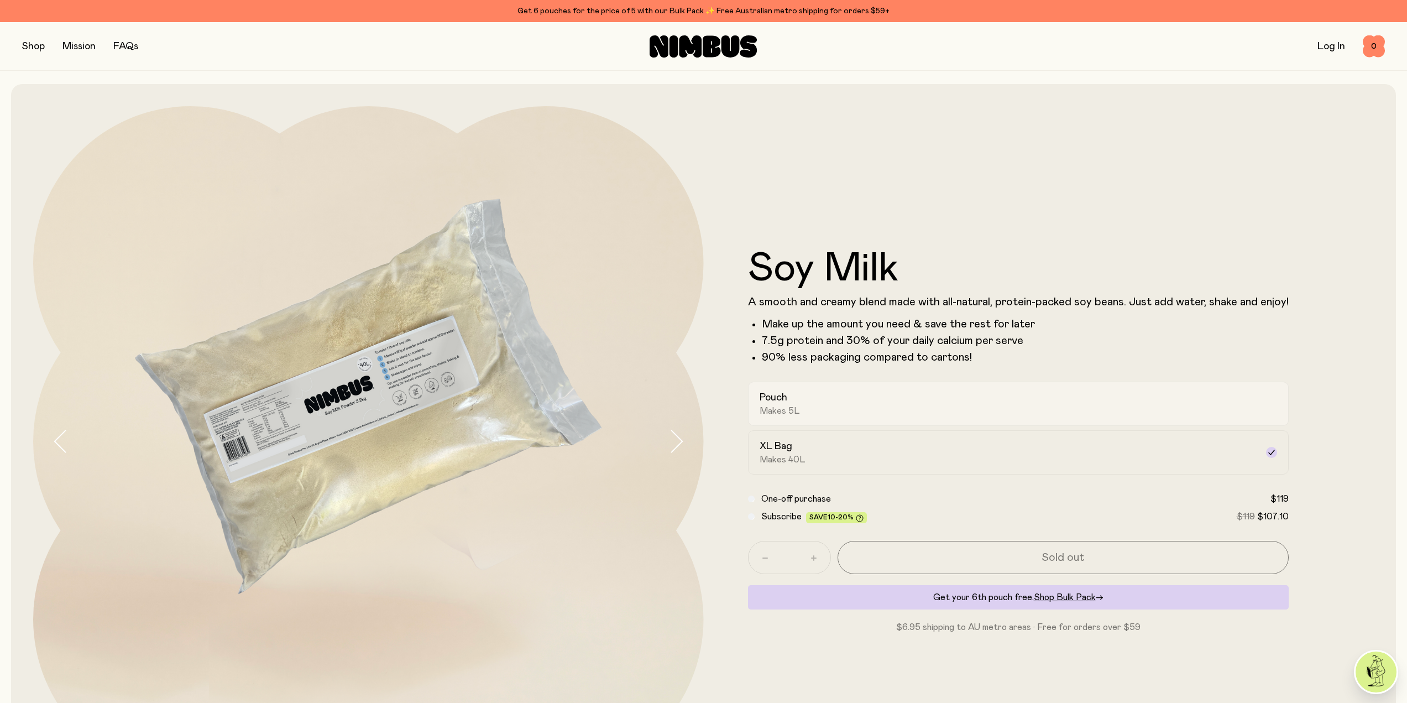
click at [1069, 418] on label "Pouch Makes 5L" at bounding box center [1018, 403] width 541 height 44
